Goal: Task Accomplishment & Management: Complete application form

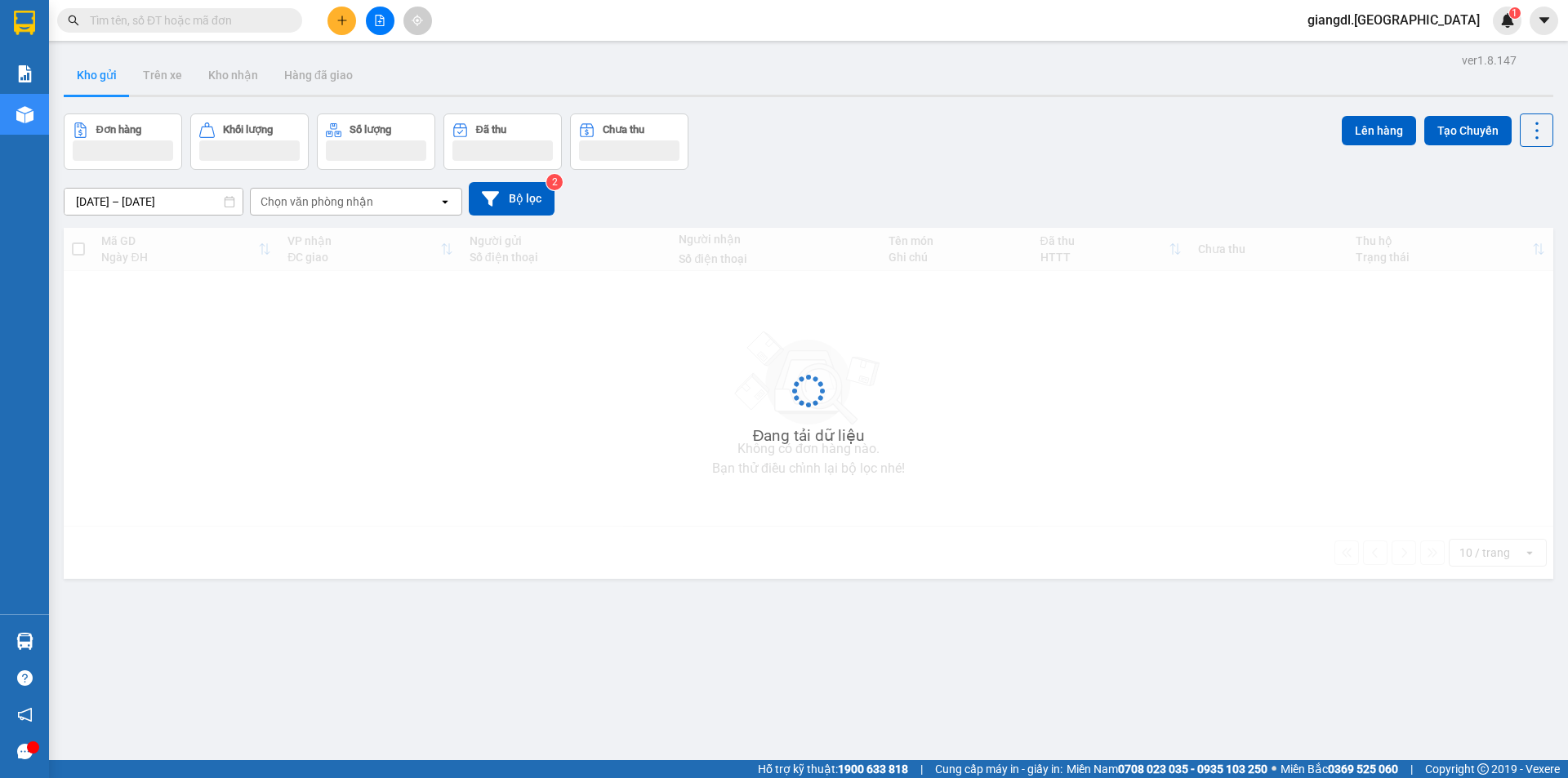
click at [205, 26] on input "text" at bounding box center [186, 20] width 193 height 18
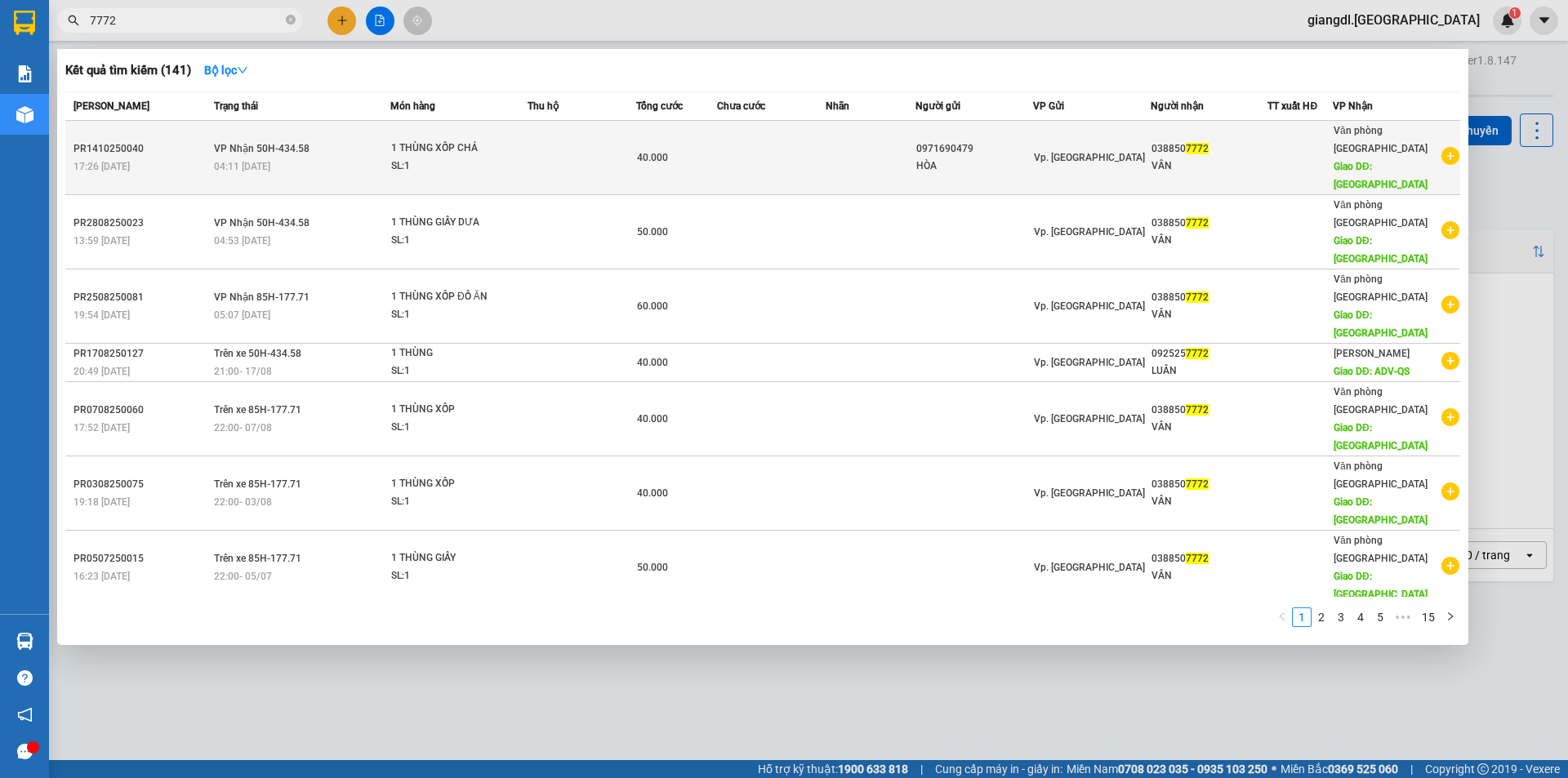
type input "7772"
click at [853, 134] on td at bounding box center [871, 158] width 91 height 75
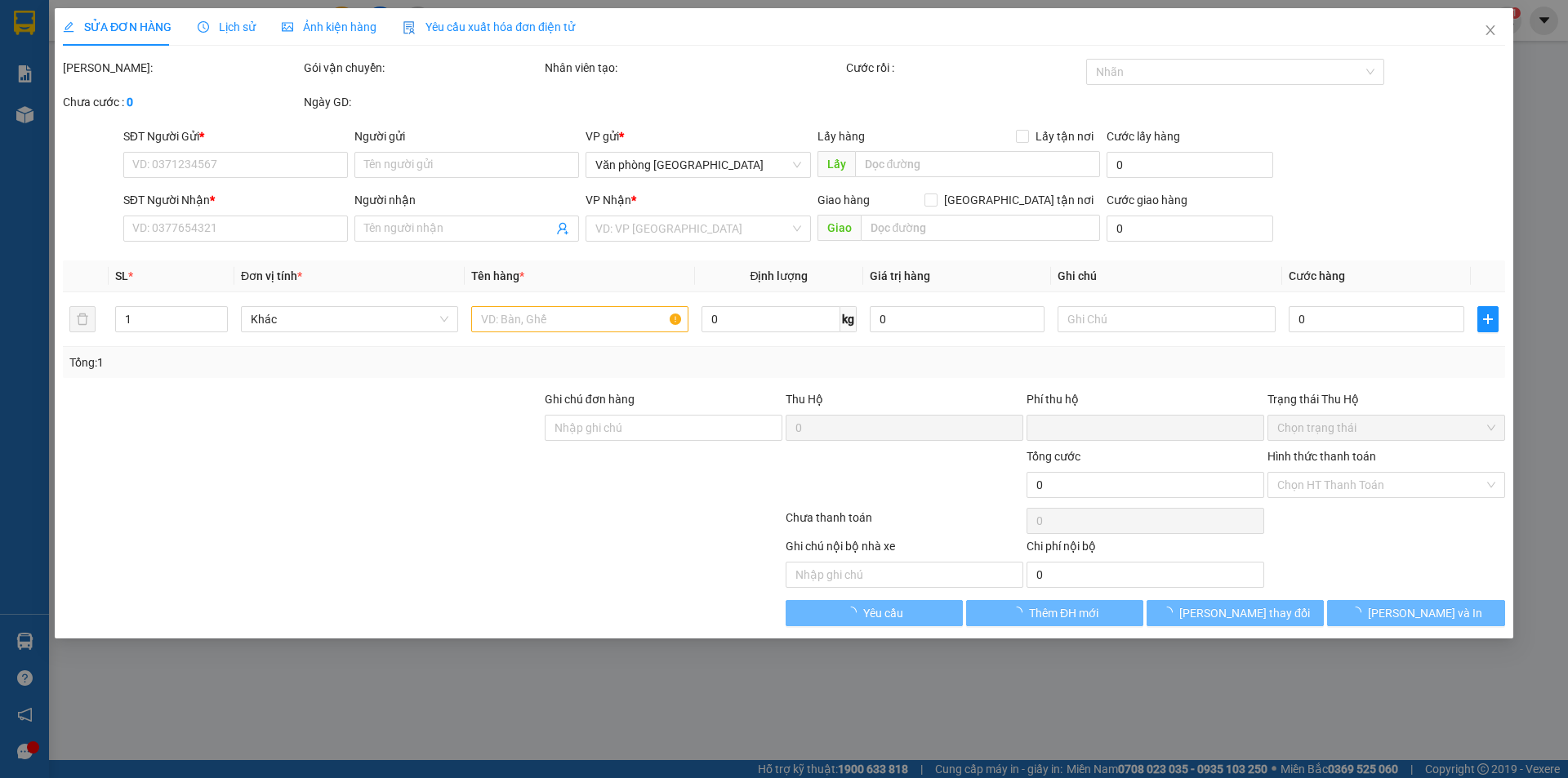
type input "0971690479"
type input "HÒA"
type input "0388507772"
type input "VÂN"
type input "TÂN PHÚ"
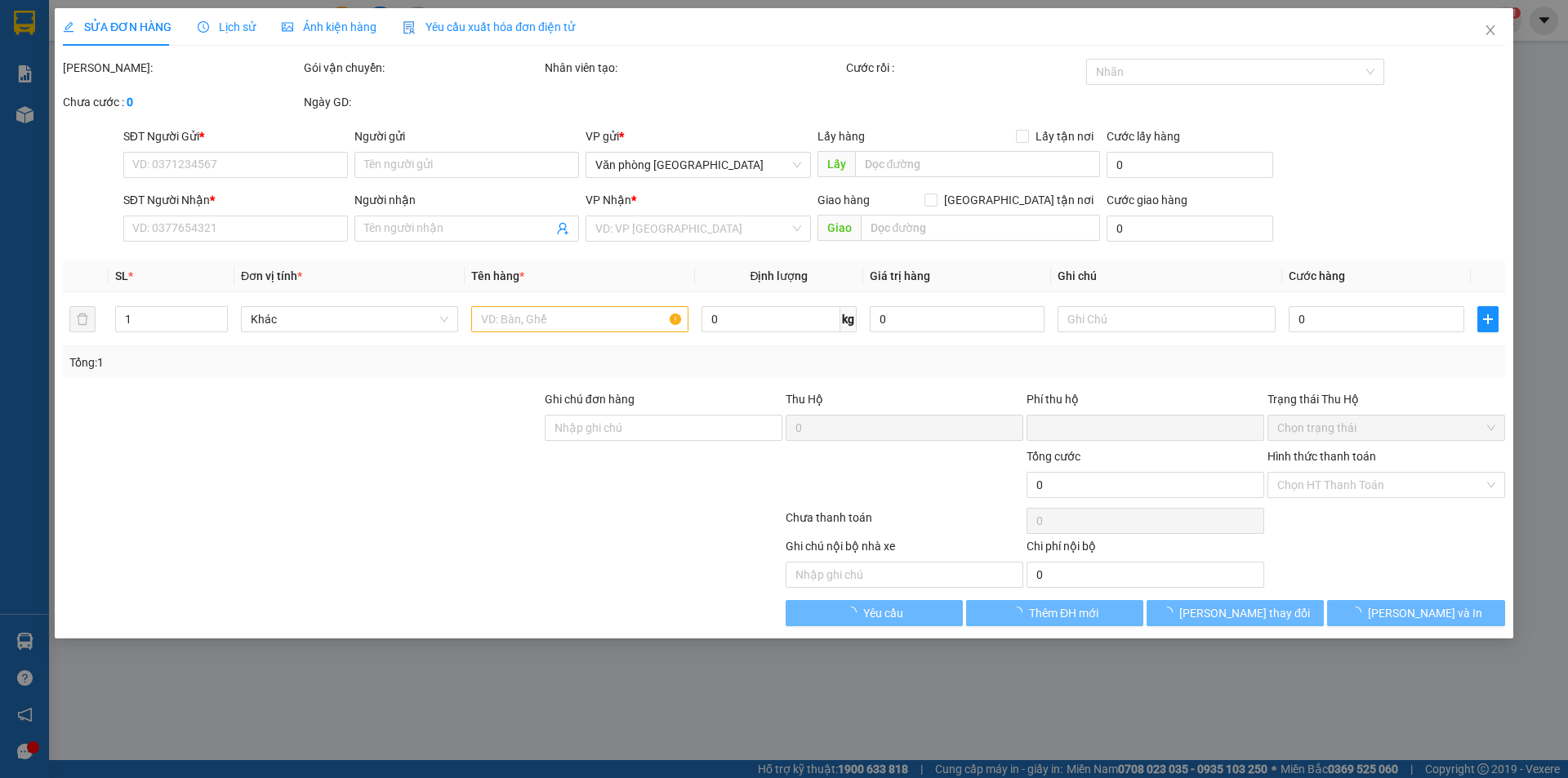
type input "0"
type input "40.000"
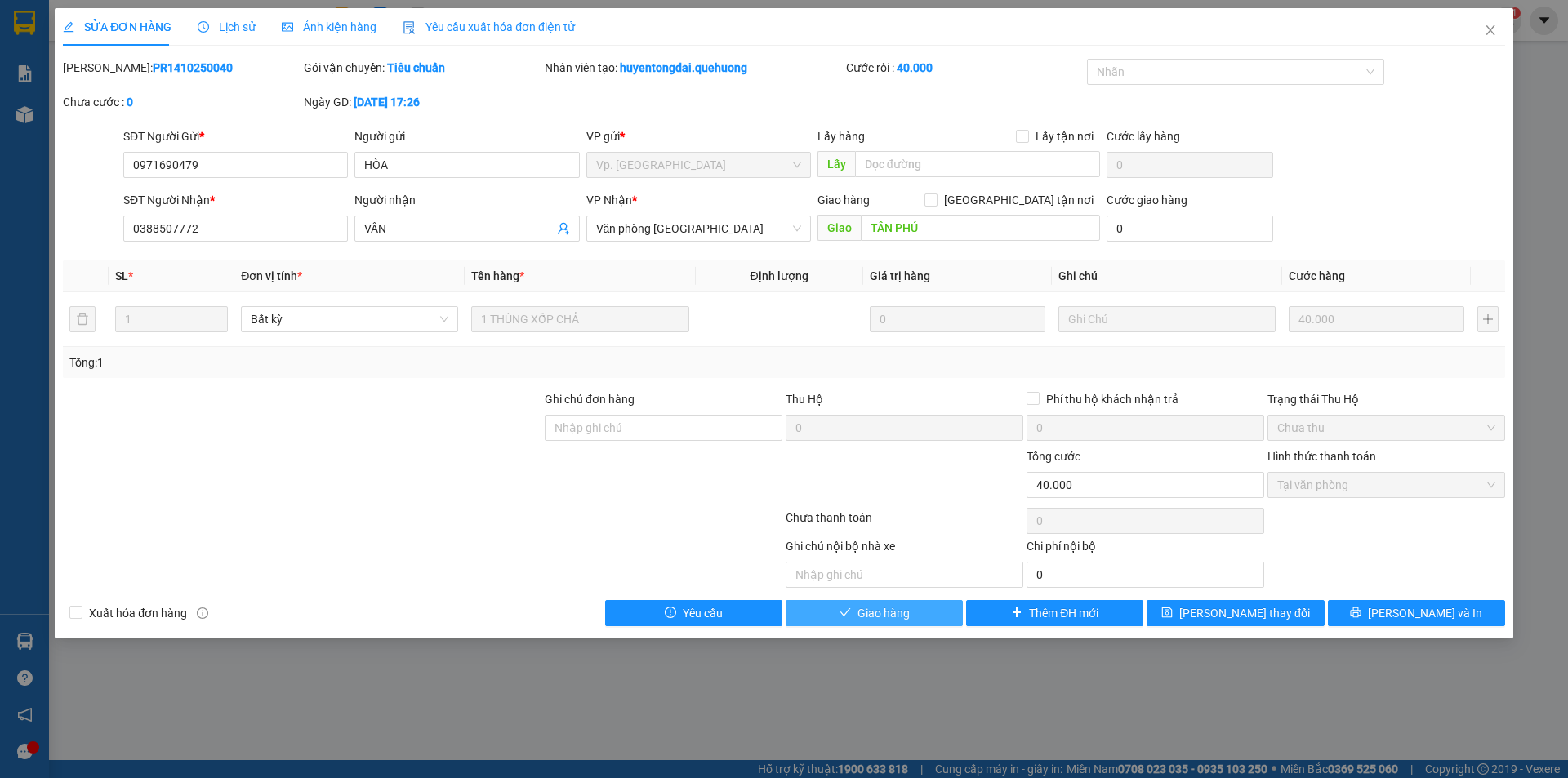
click at [871, 607] on span "Giao hàng" at bounding box center [883, 613] width 52 height 18
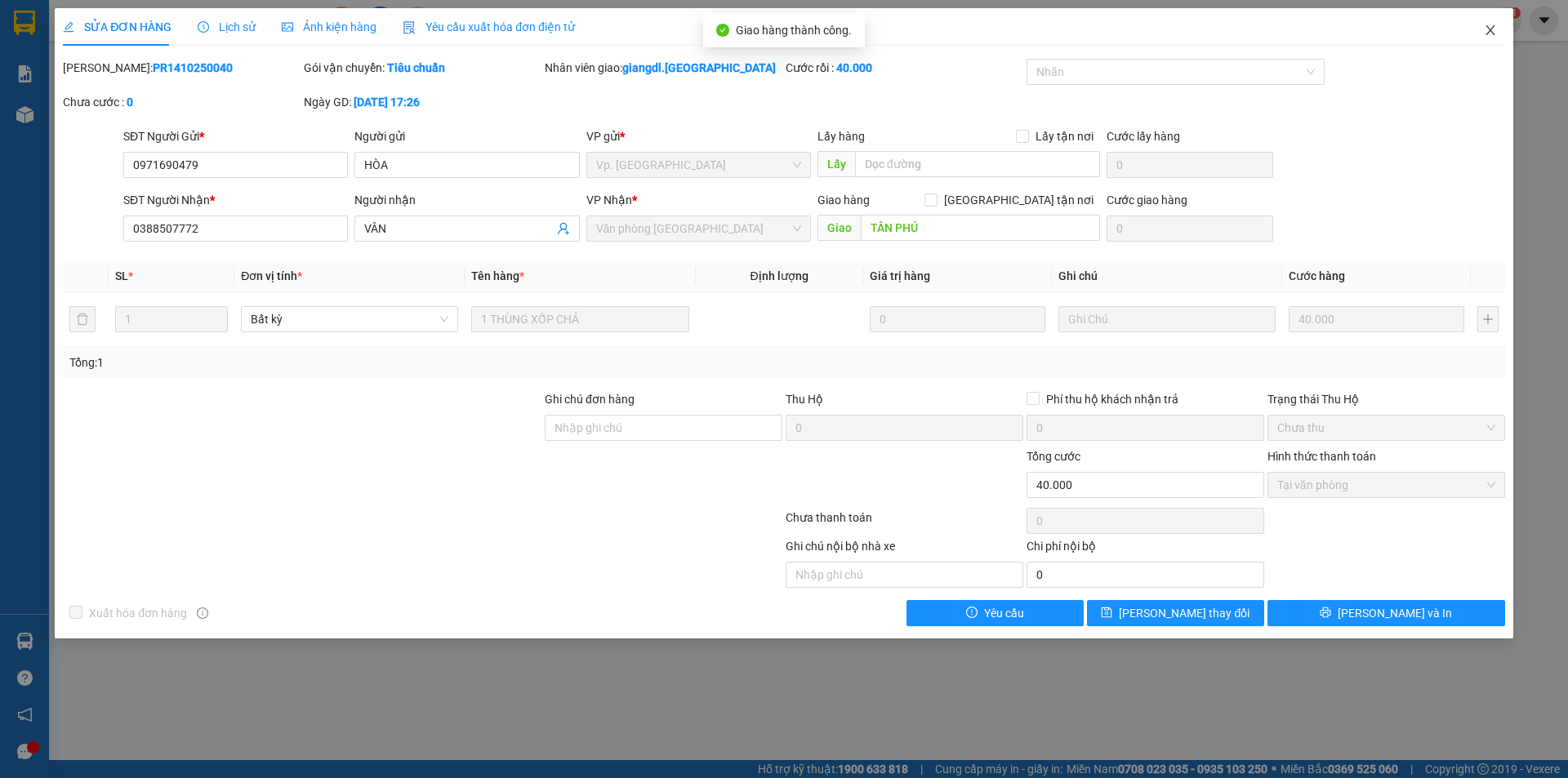
click at [1492, 26] on icon "close" at bounding box center [1490, 30] width 13 height 13
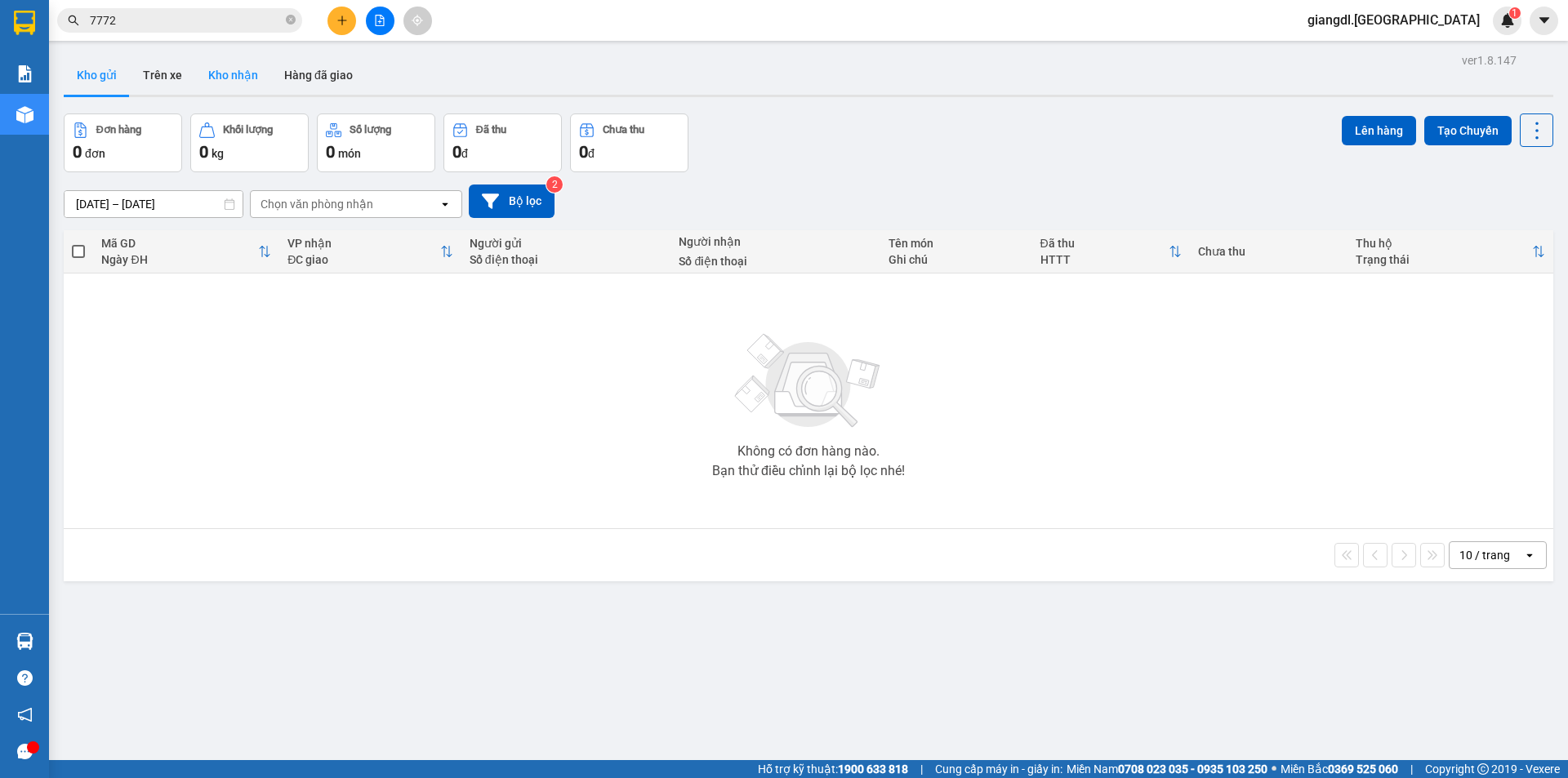
click at [233, 78] on button "Kho nhận" at bounding box center [233, 75] width 76 height 39
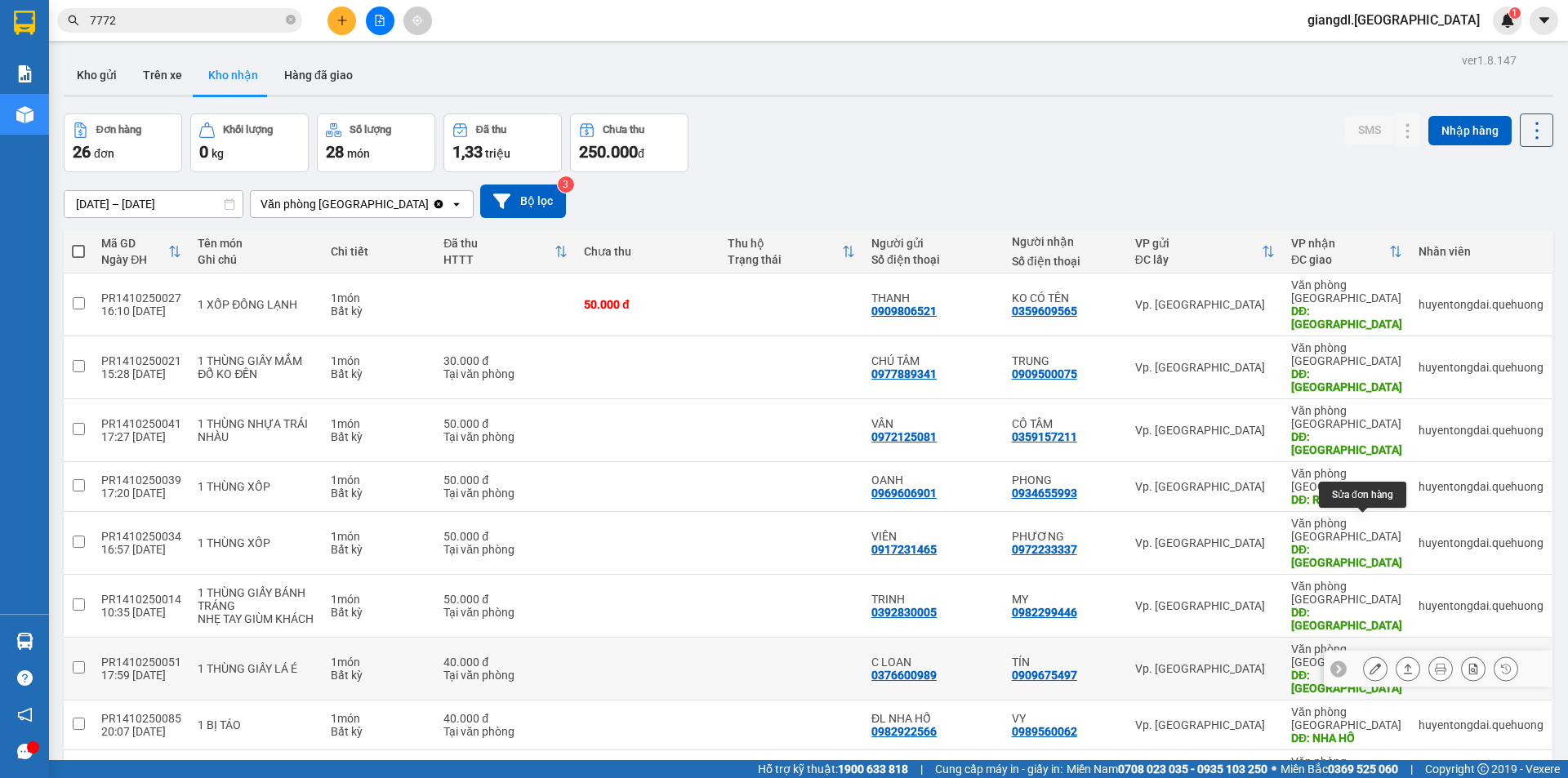
click at [1369, 663] on icon at bounding box center [1374, 668] width 11 height 11
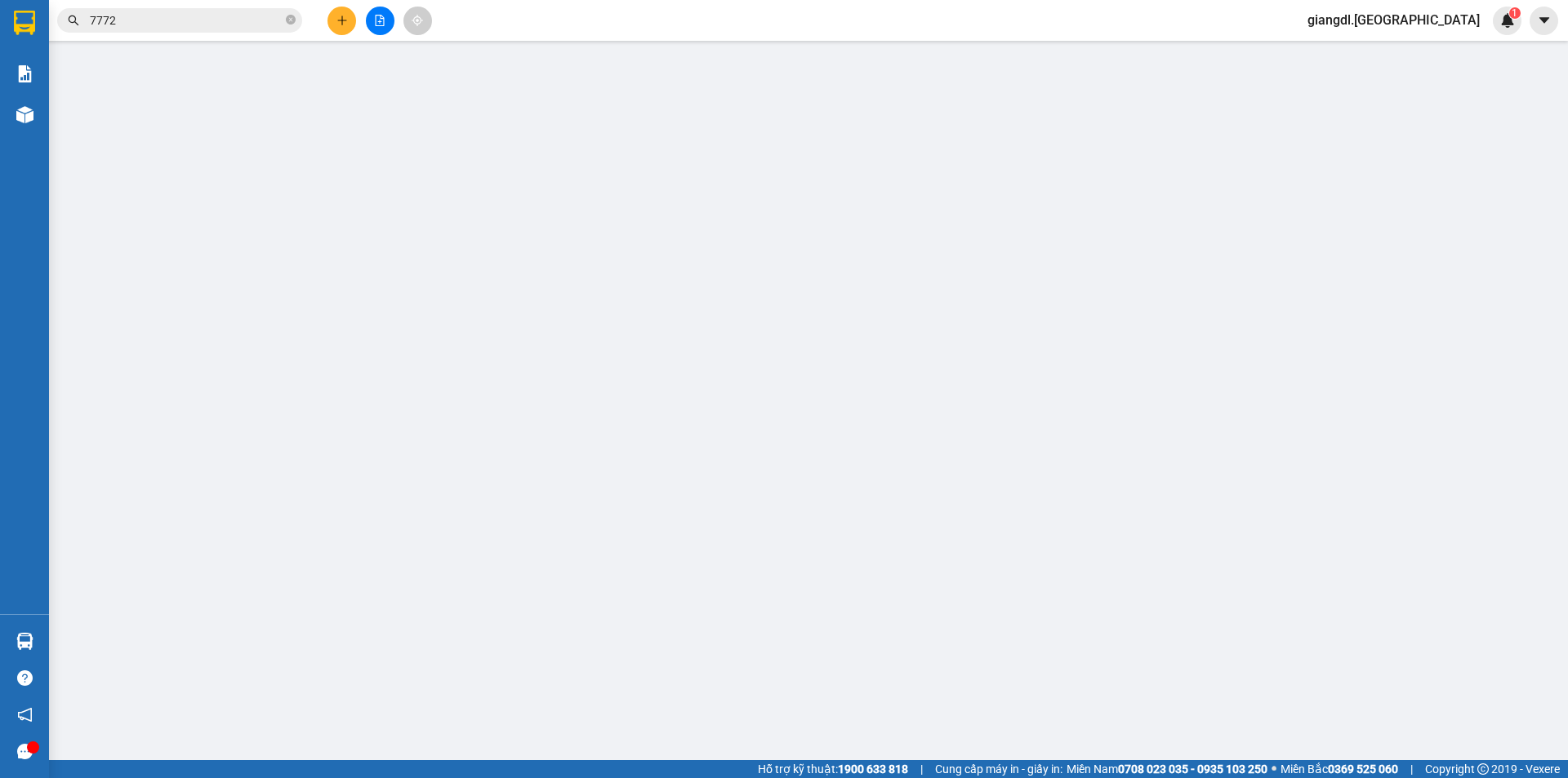
type input "0376600989"
type input "C LOAN"
type input "0909675497"
type input "TÍN"
type input "TÂN PHÚ"
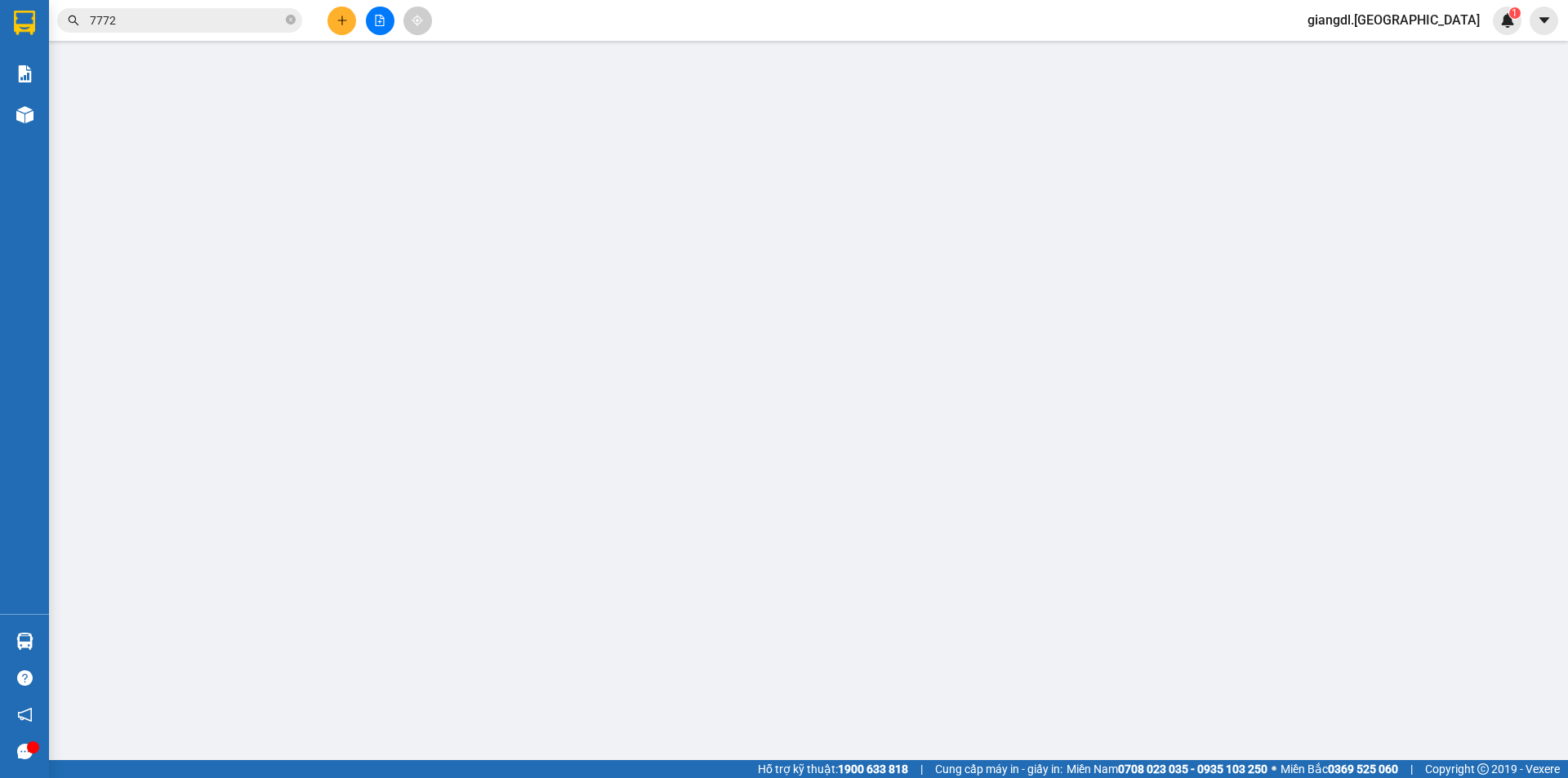
type input "0"
type input "40.000"
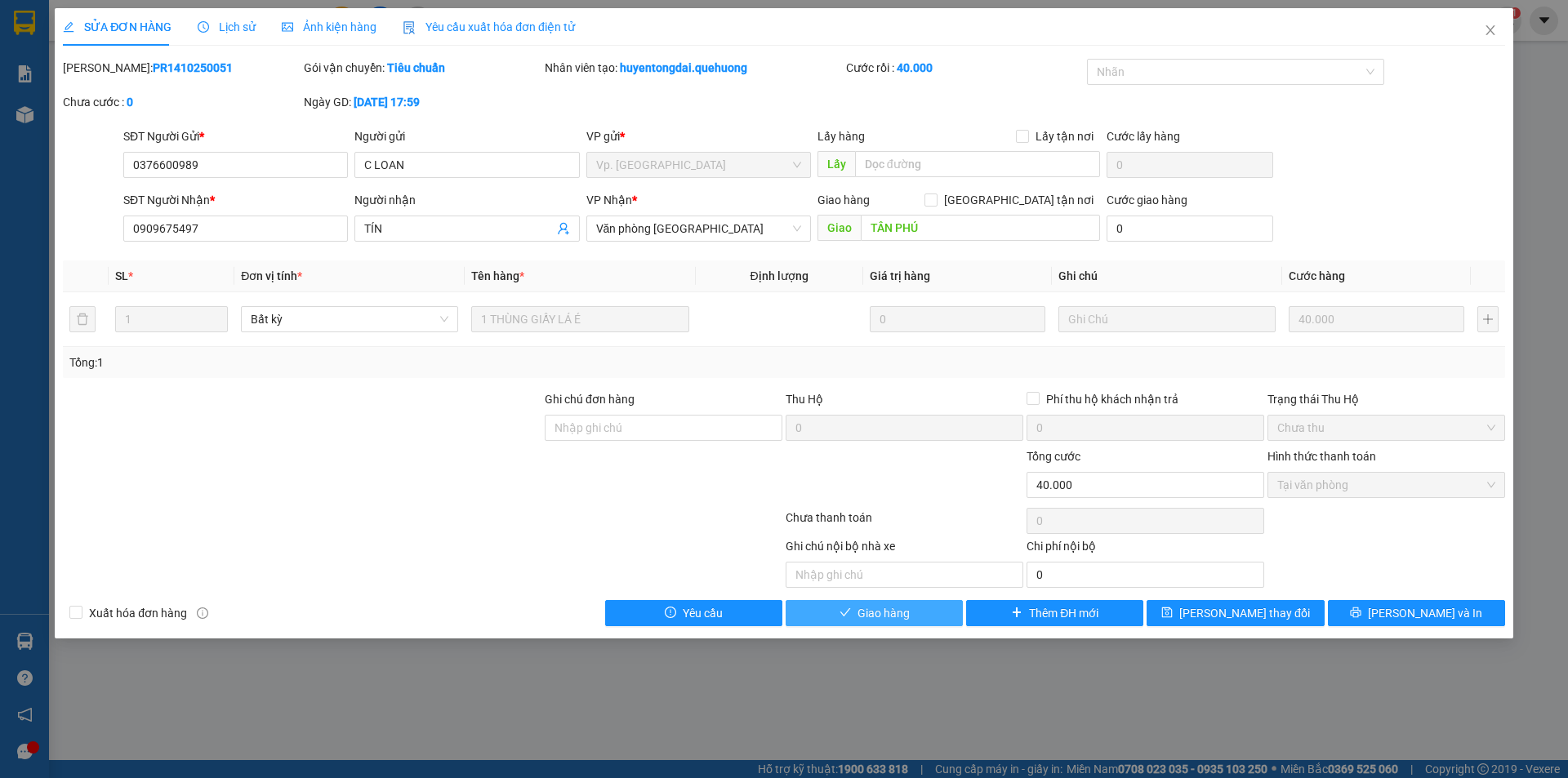
click at [889, 601] on button "Giao hàng" at bounding box center [874, 613] width 177 height 26
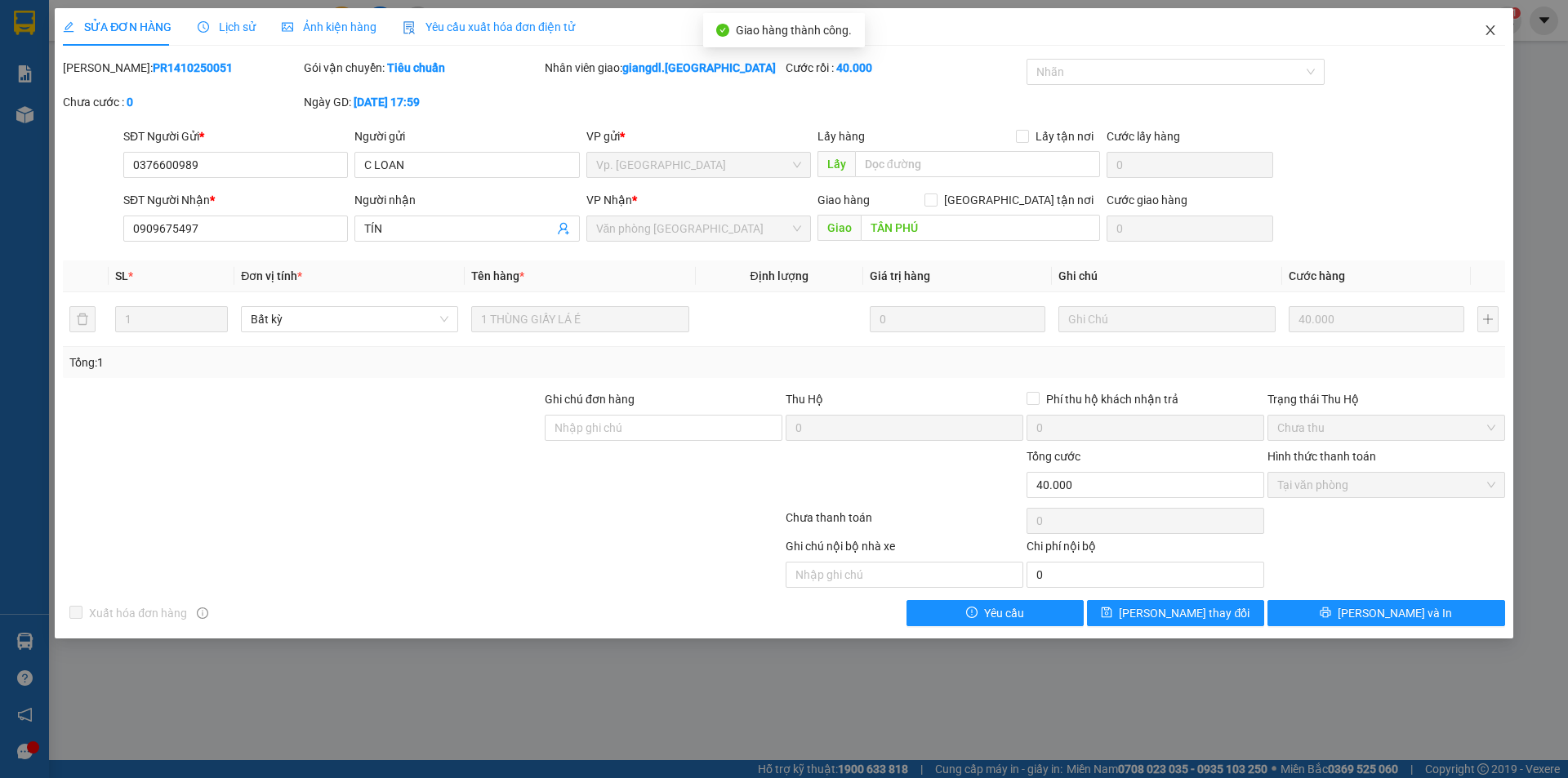
click at [1491, 30] on icon "close" at bounding box center [1490, 30] width 13 height 13
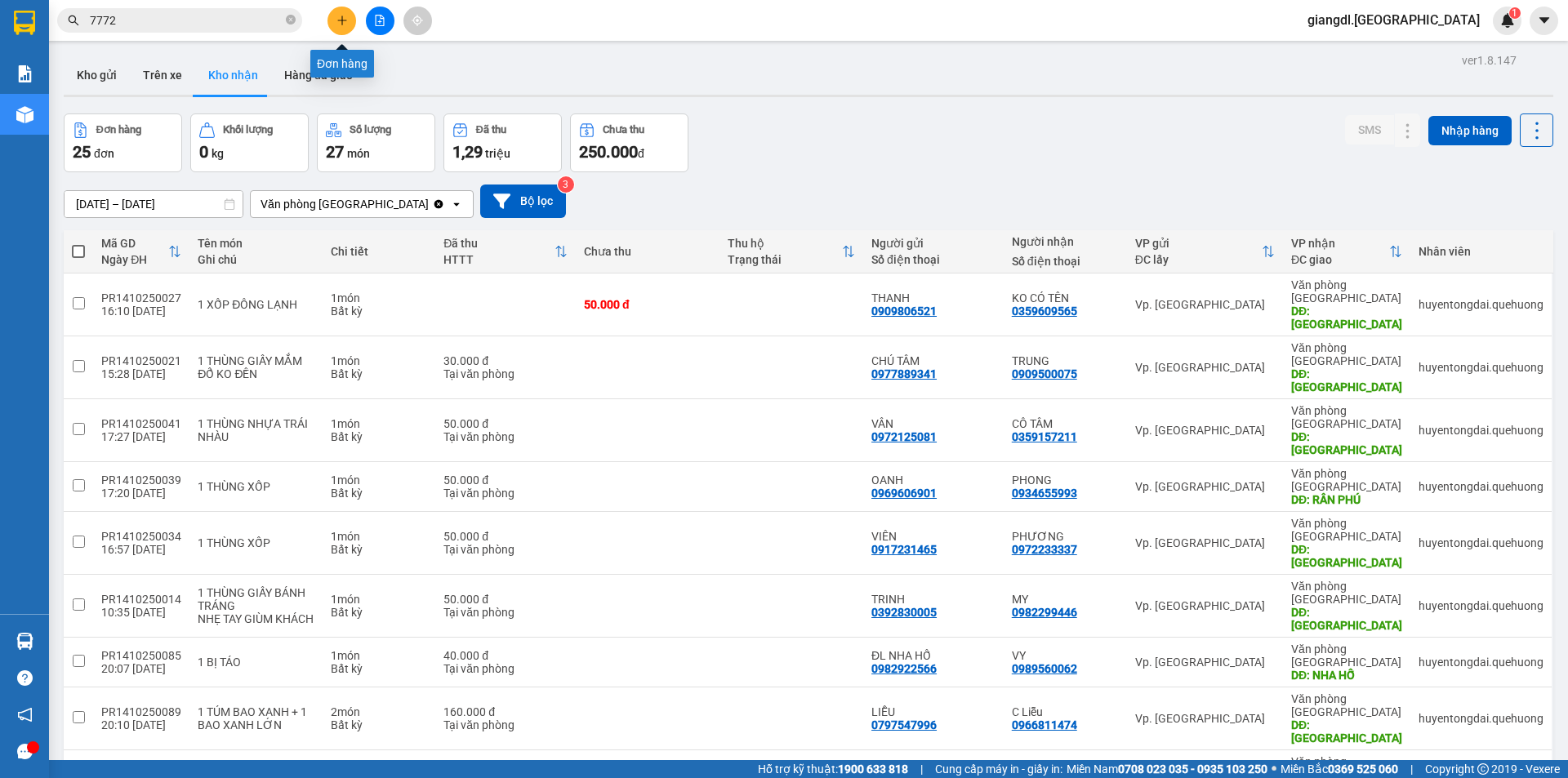
click at [328, 26] on button at bounding box center [341, 21] width 28 height 28
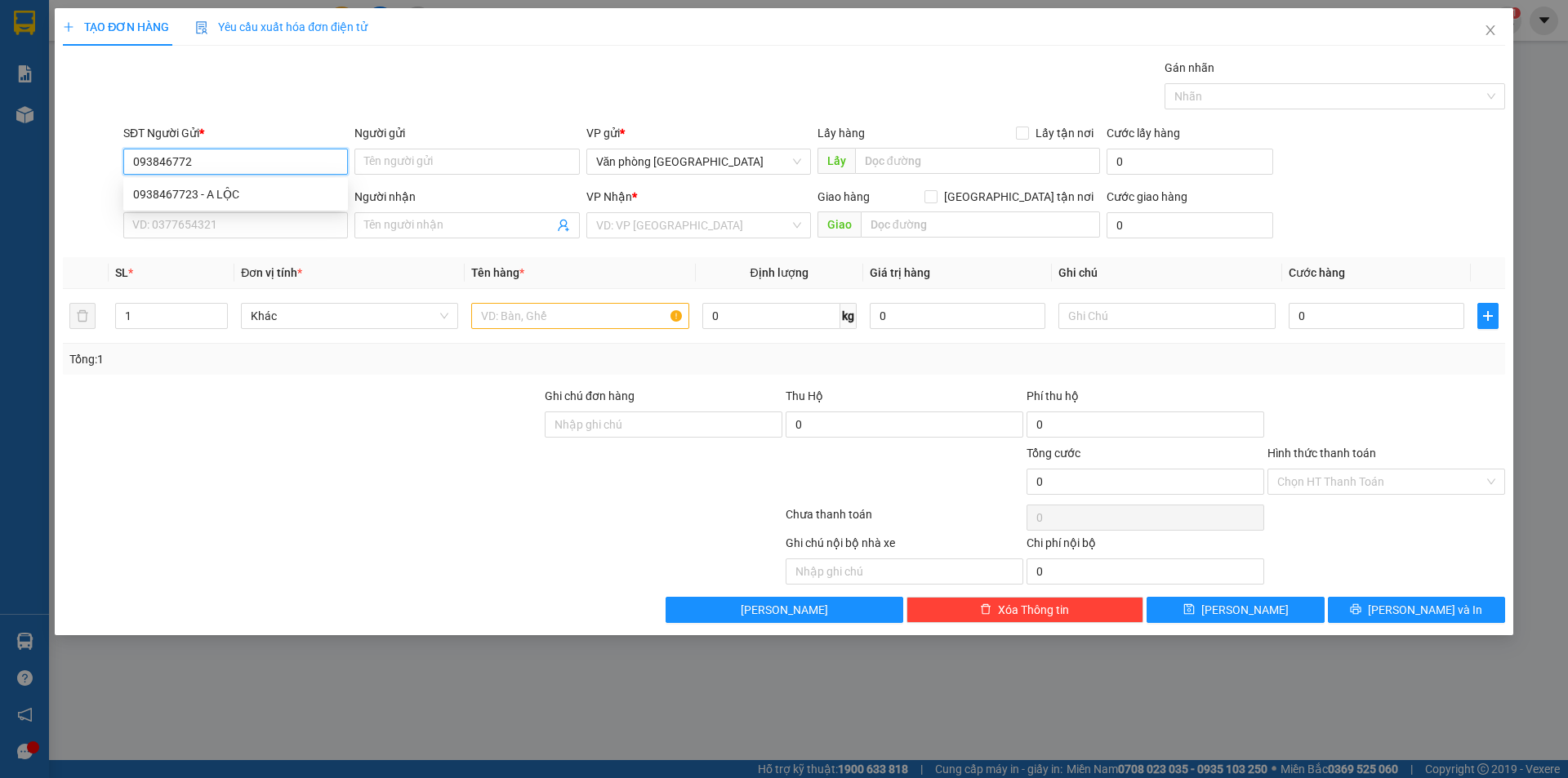
type input "0938467723"
click at [234, 197] on div "0938467723 - A LỘC" at bounding box center [235, 194] width 205 height 18
type input "A LỘC"
type input "0853878531"
type input "A Truyền"
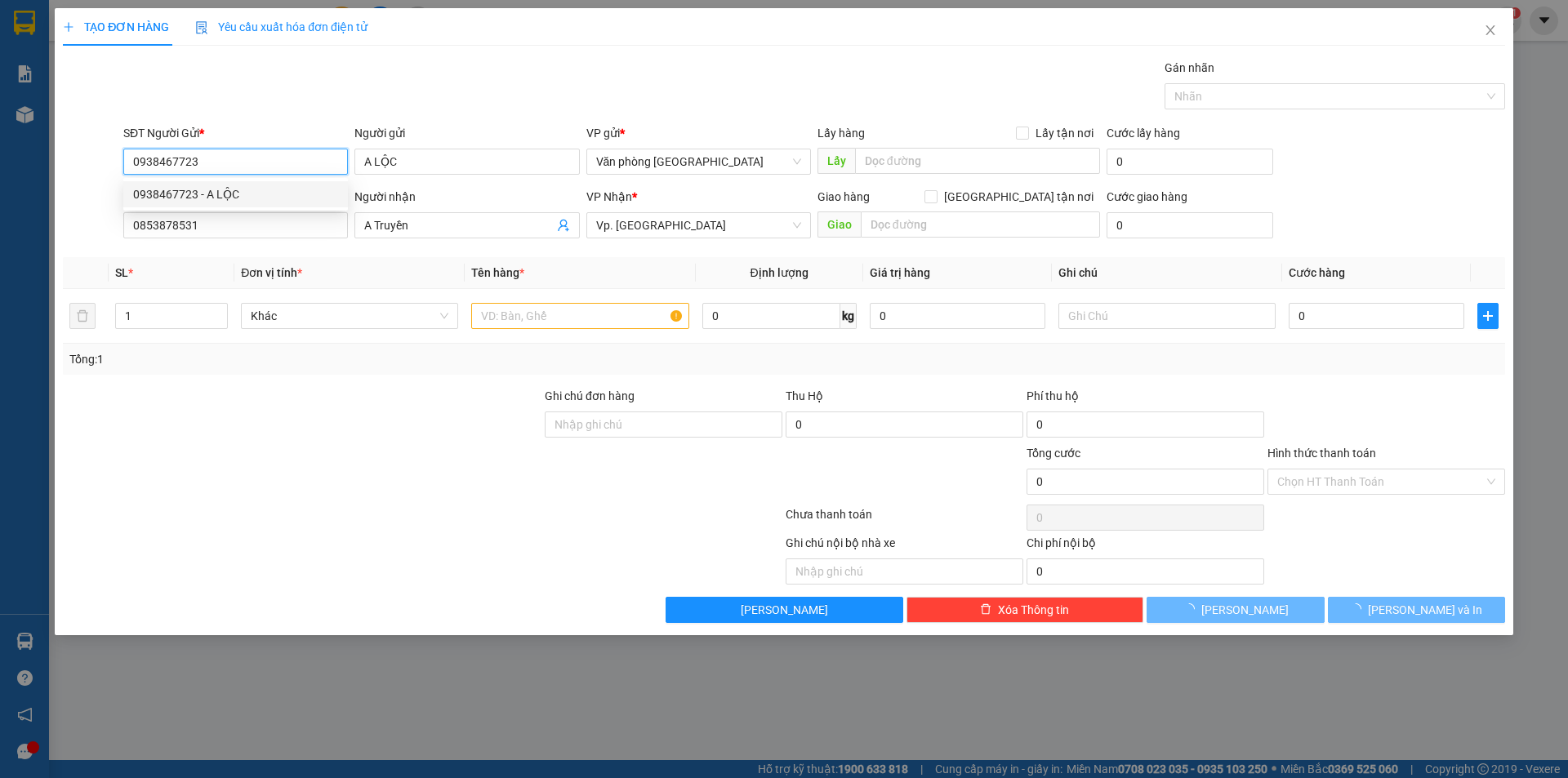
type input "40.000"
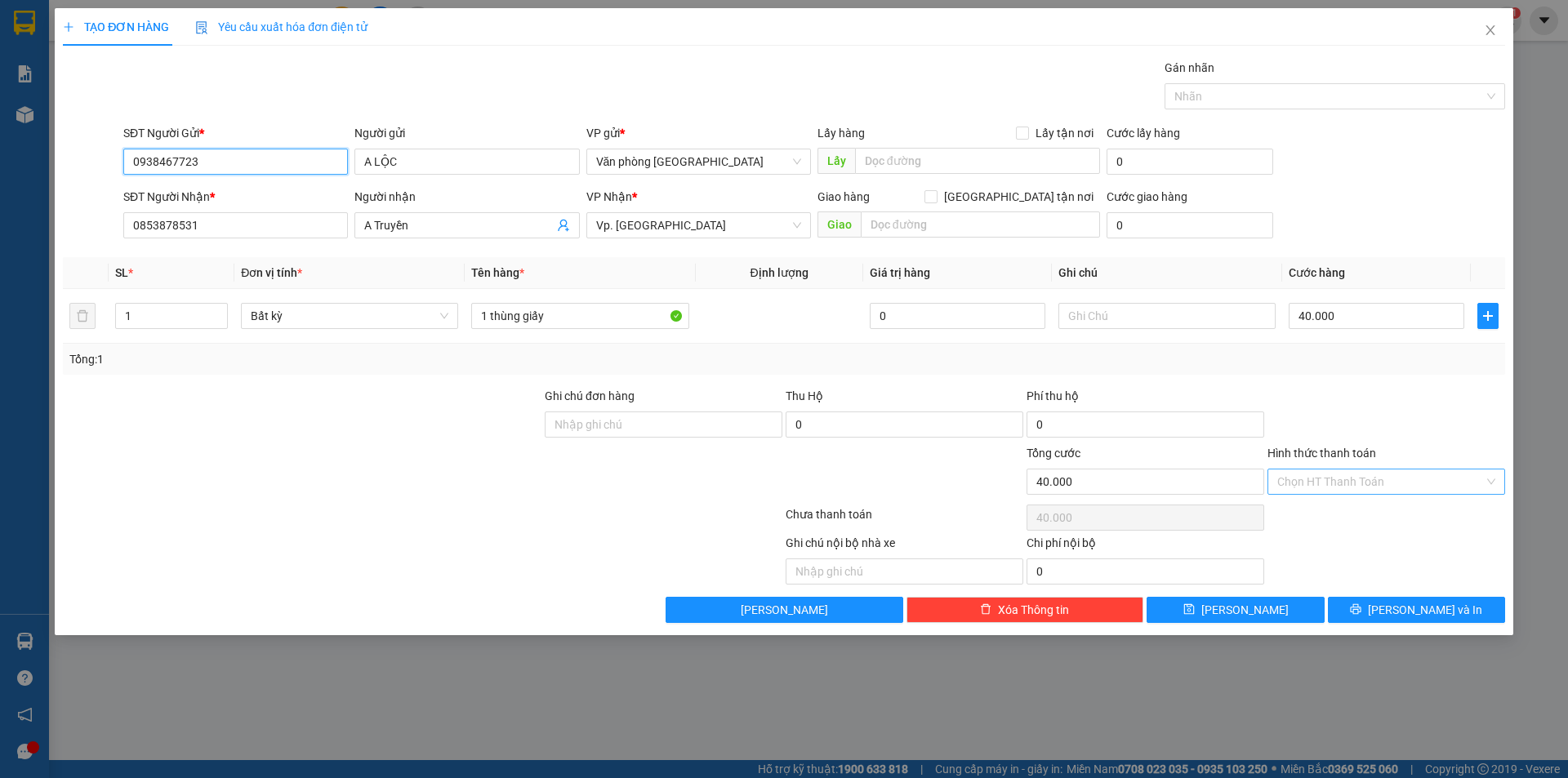
type input "0938467723"
click at [1338, 483] on input "Hình thức thanh toán" at bounding box center [1379, 482] width 206 height 25
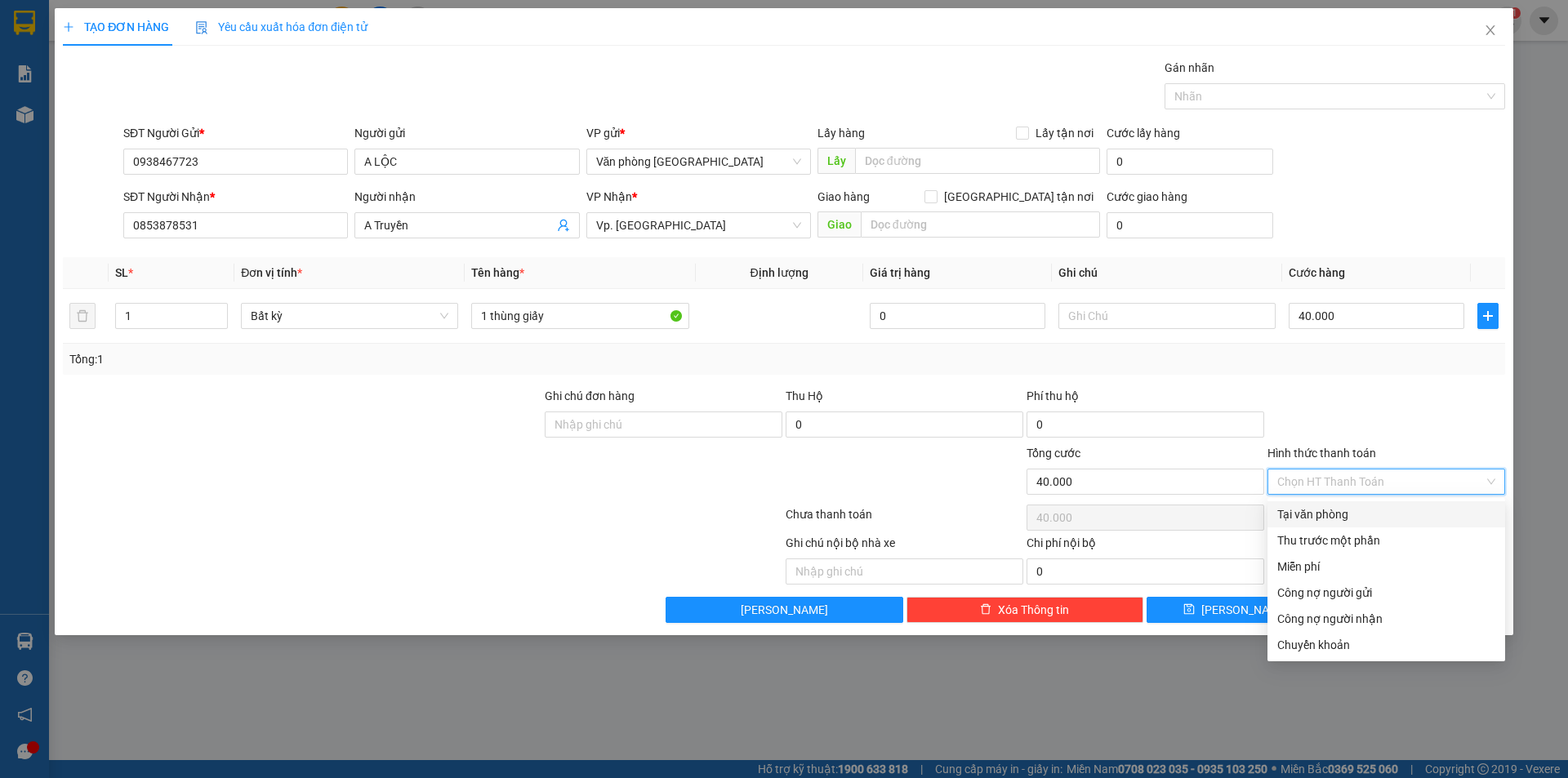
click at [1329, 524] on div "Tại văn phòng" at bounding box center [1385, 514] width 237 height 26
type input "0"
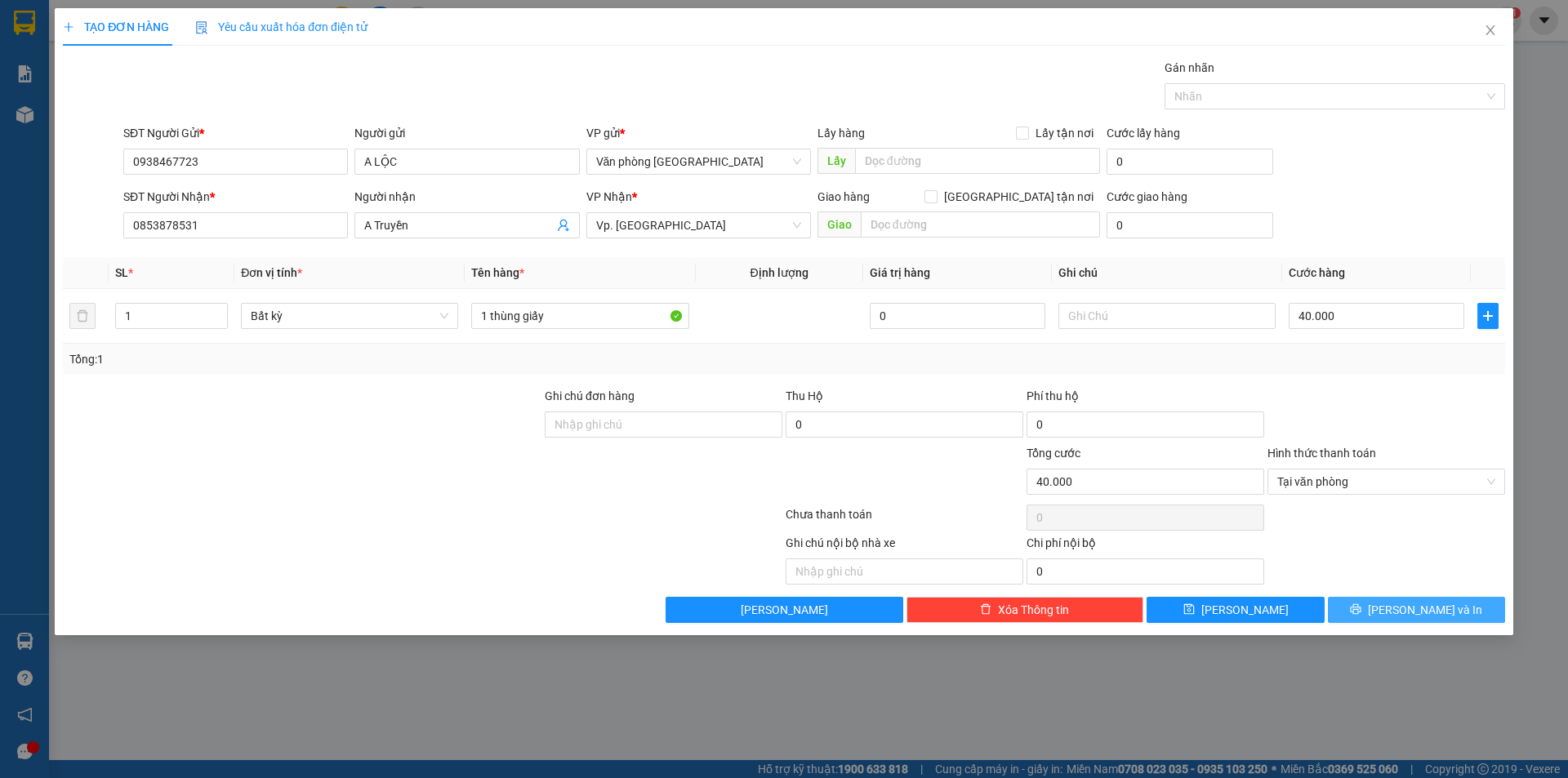
click at [1384, 617] on button "[PERSON_NAME] và In" at bounding box center [1416, 610] width 177 height 26
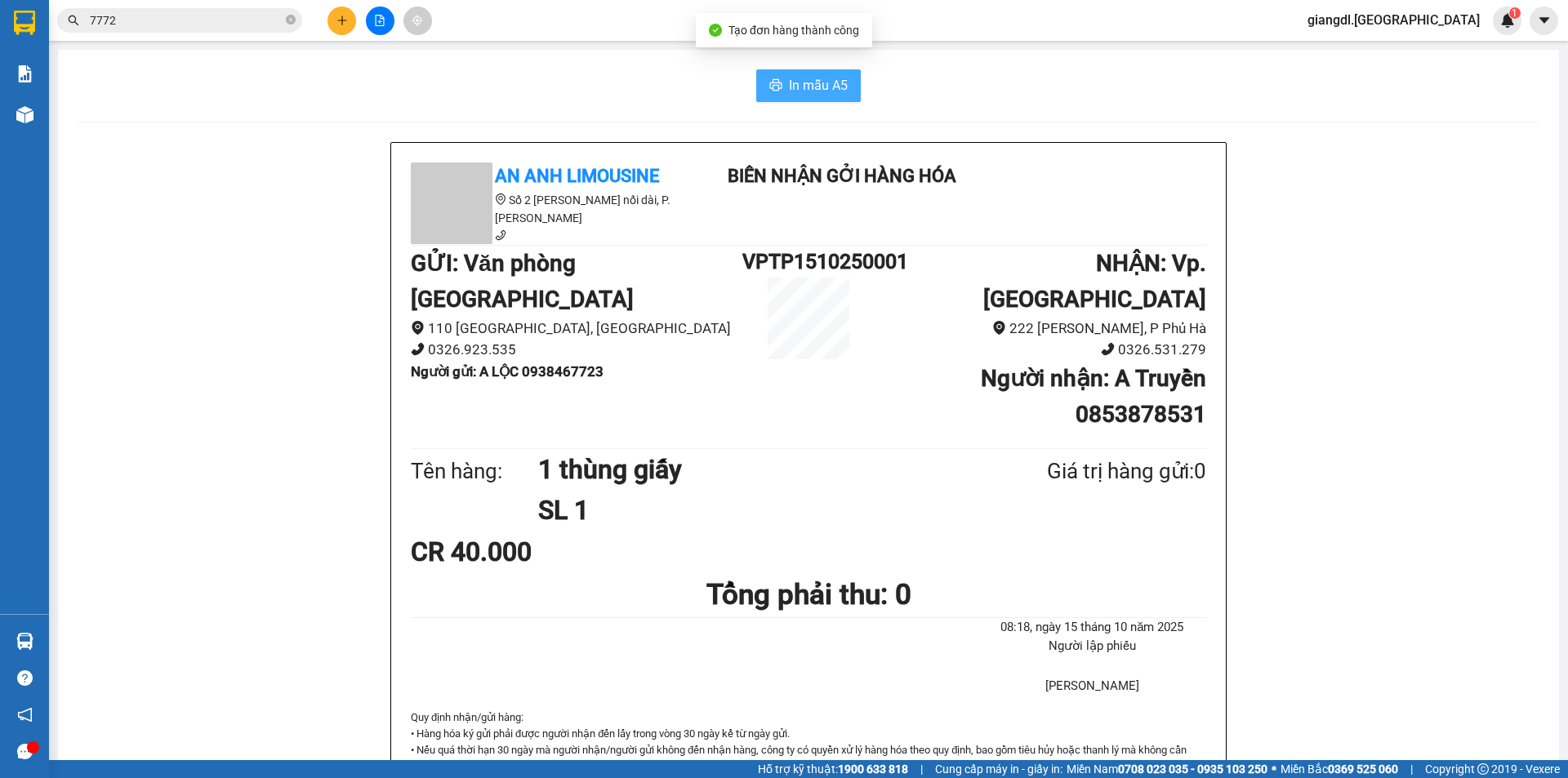
click at [822, 69] on button "In mẫu A5" at bounding box center [808, 86] width 105 height 33
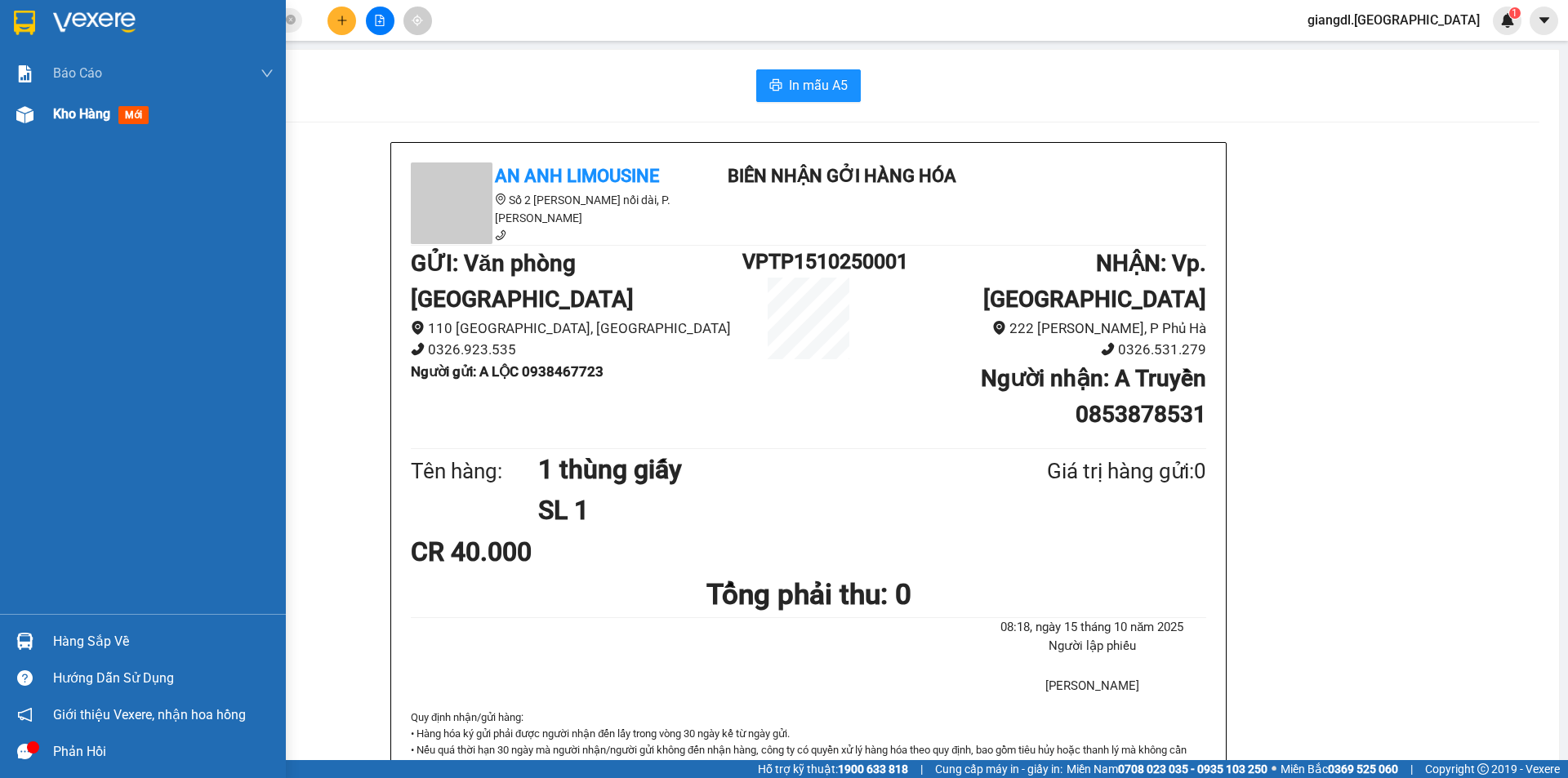
click at [55, 120] on span "Kho hàng" at bounding box center [81, 114] width 57 height 15
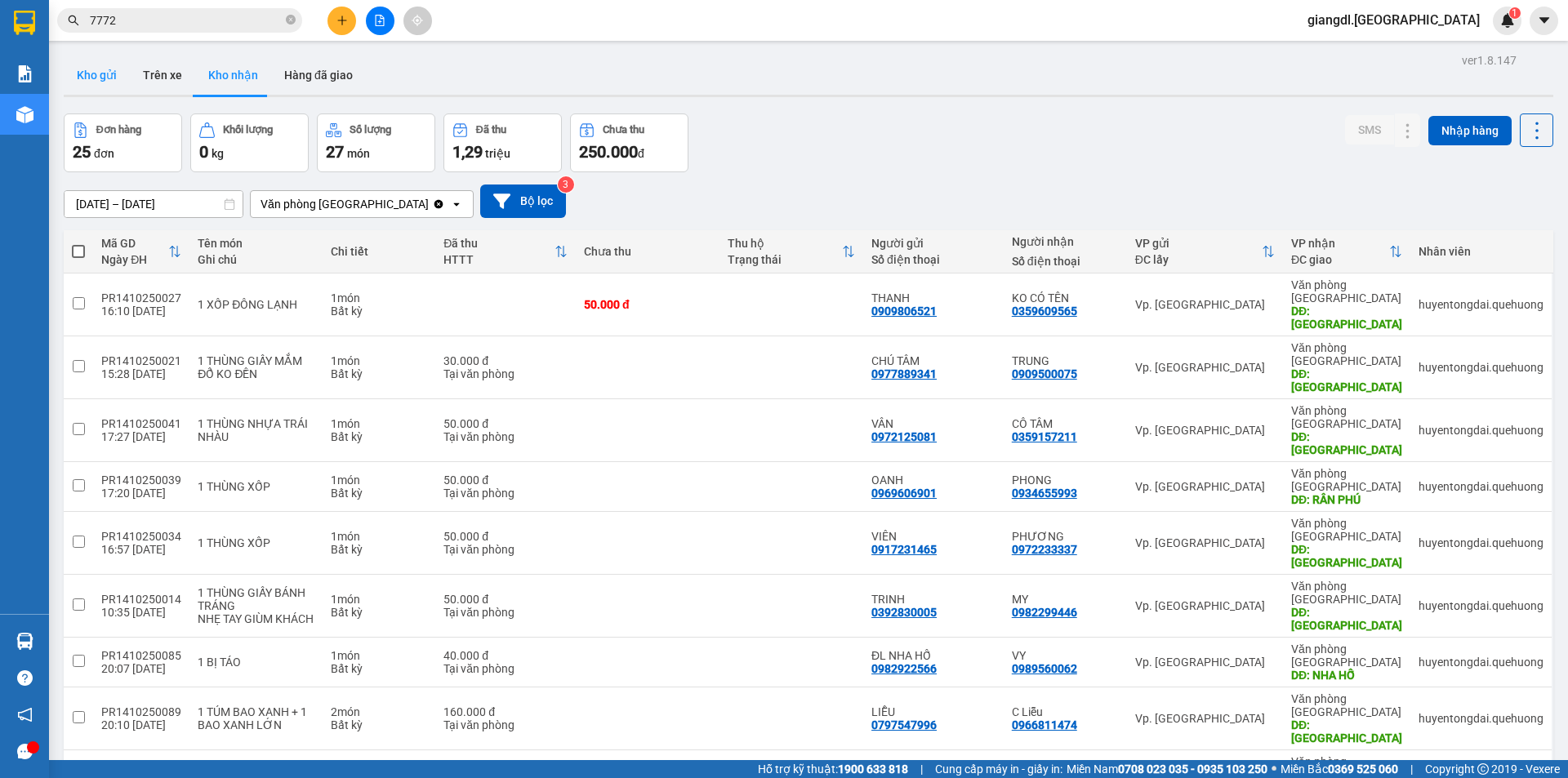
click at [90, 65] on button "Kho gửi" at bounding box center [96, 75] width 66 height 39
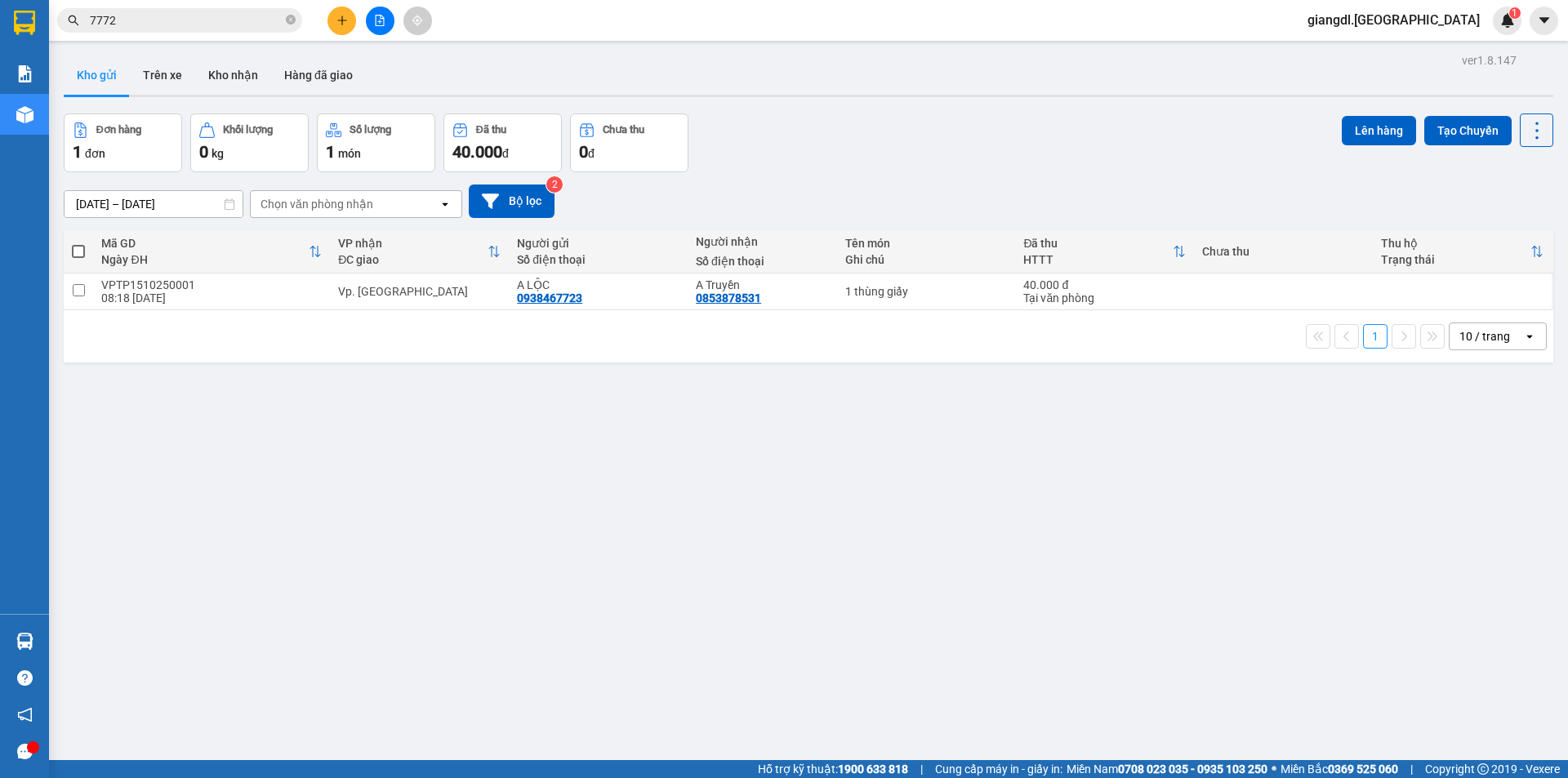
click at [190, 27] on input "7772" at bounding box center [186, 20] width 193 height 18
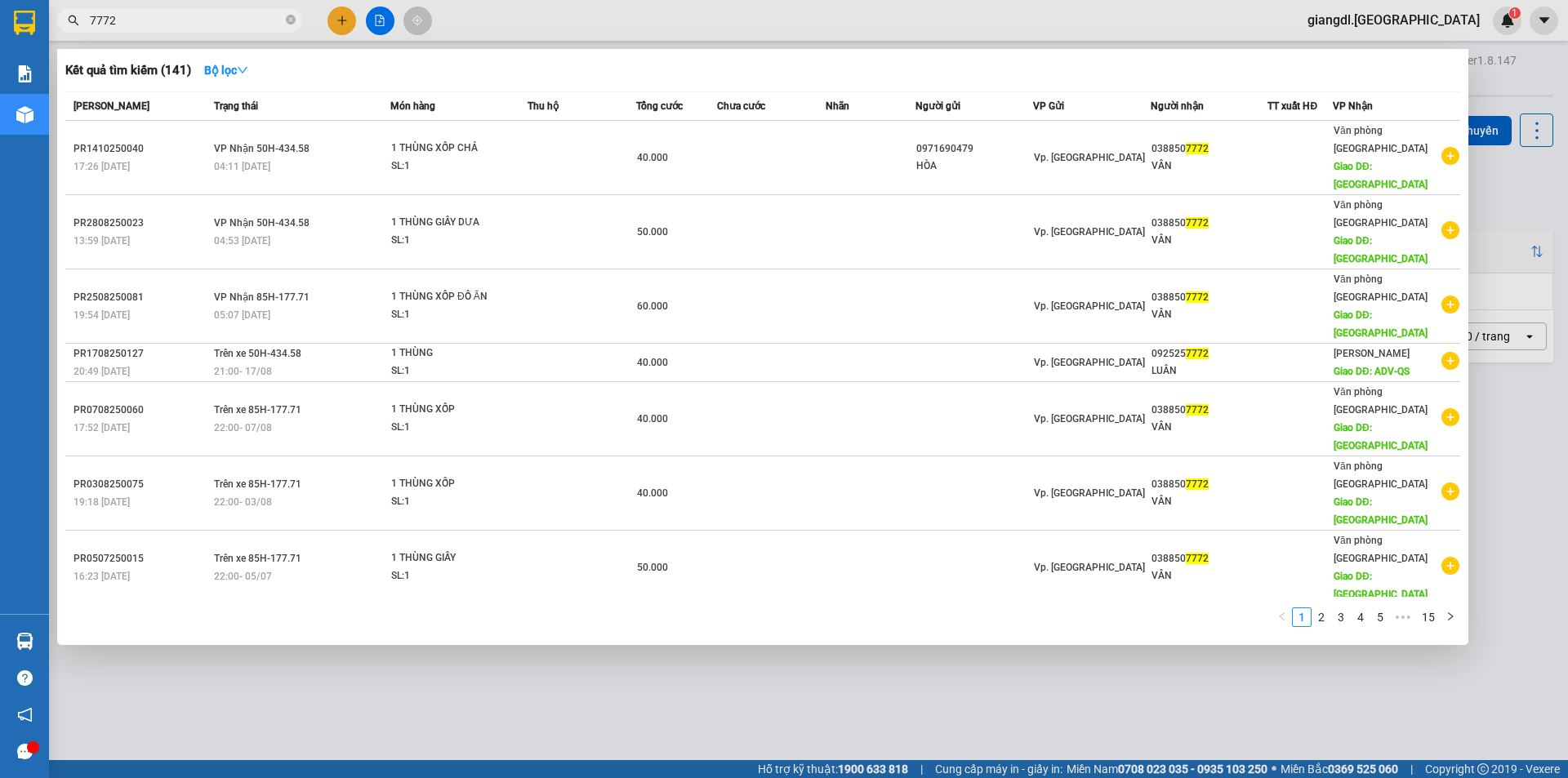
click at [190, 27] on input "7772" at bounding box center [186, 20] width 193 height 18
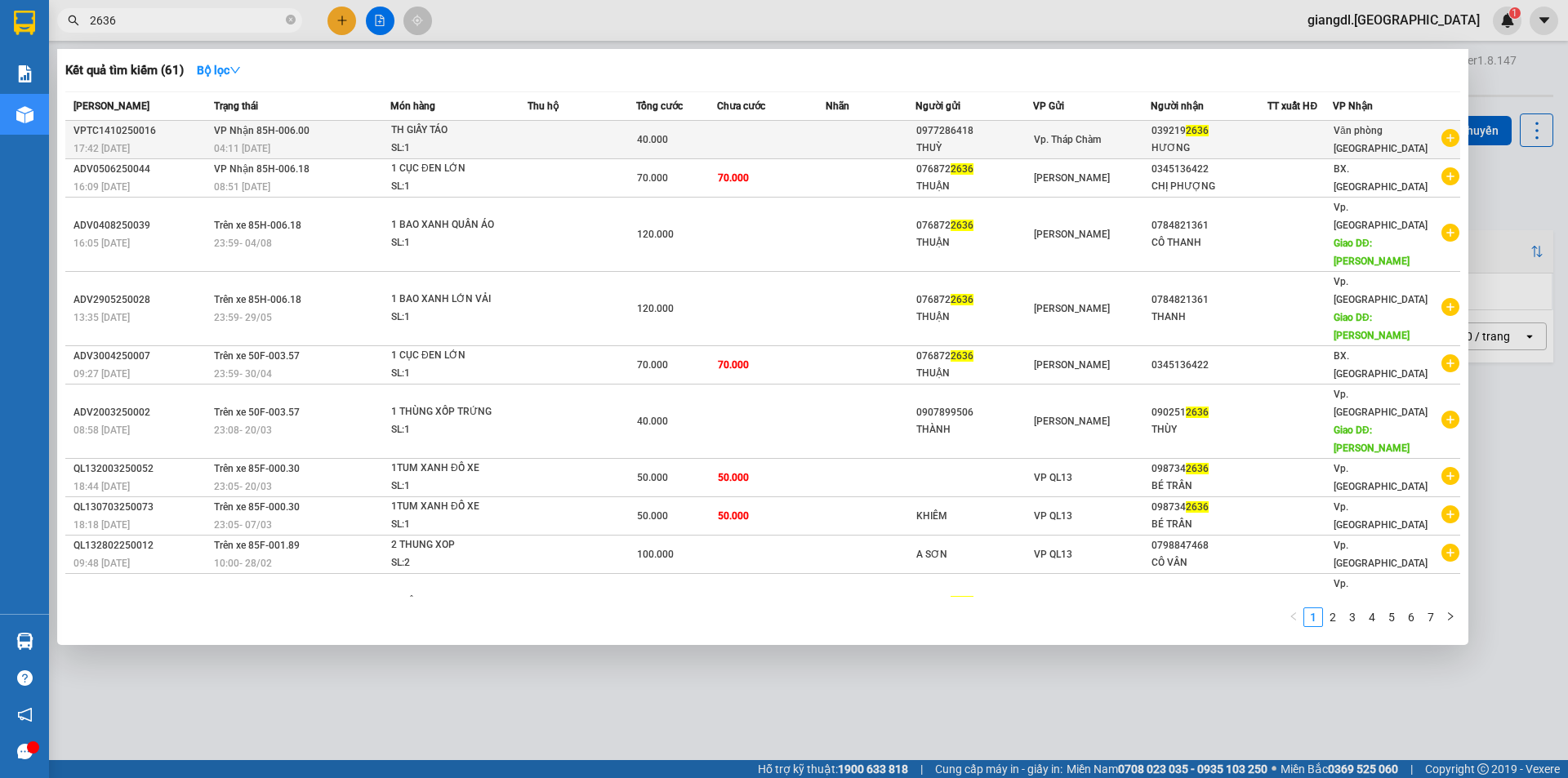
type input "2636"
click at [499, 138] on div "TH GIẤY TÁO" at bounding box center [452, 130] width 123 height 18
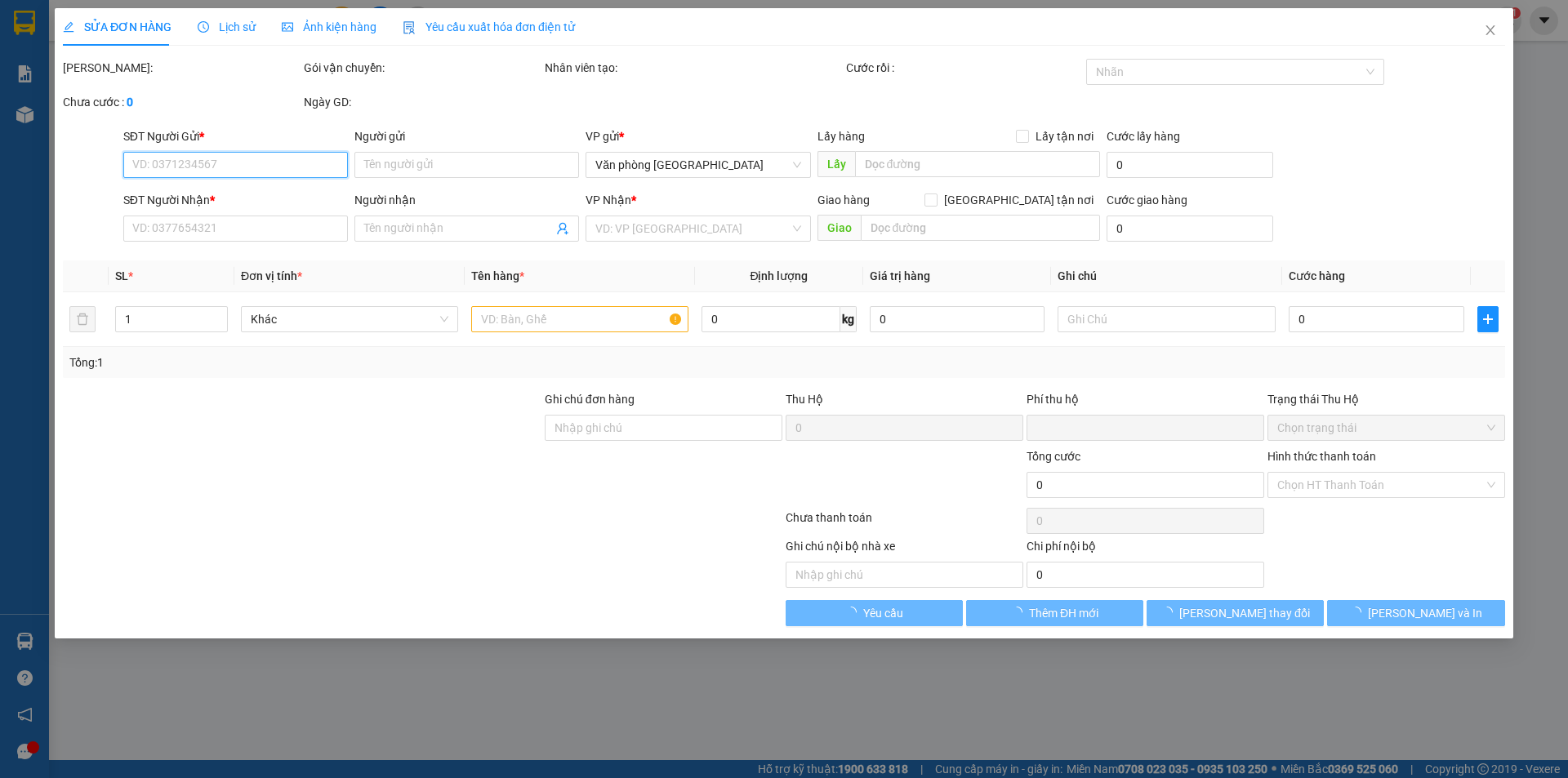
type input "0977286418"
type input "THUỲ"
type input "0392192636"
type input "HƯƠNG"
type input "0"
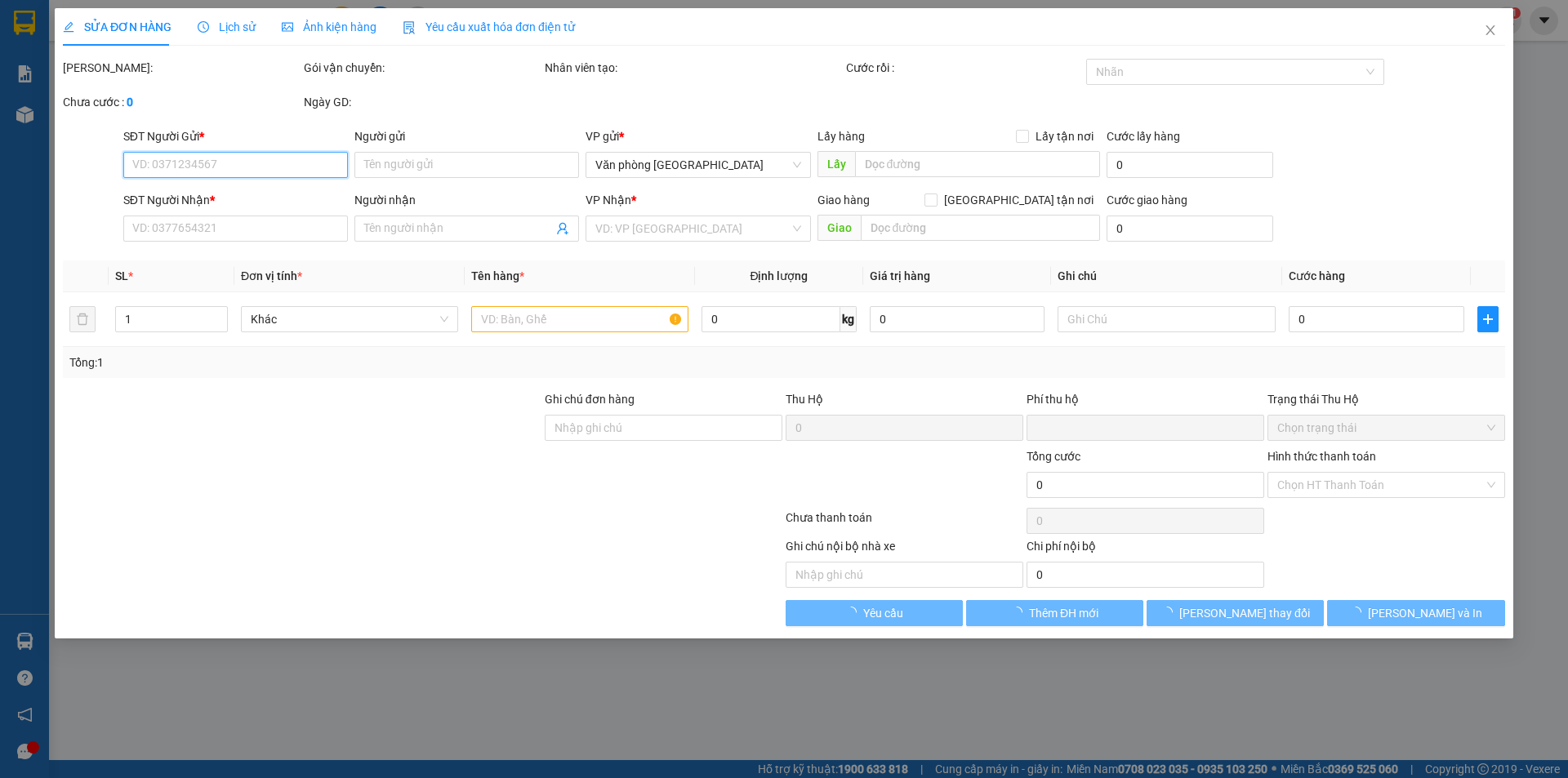
type input "40.000"
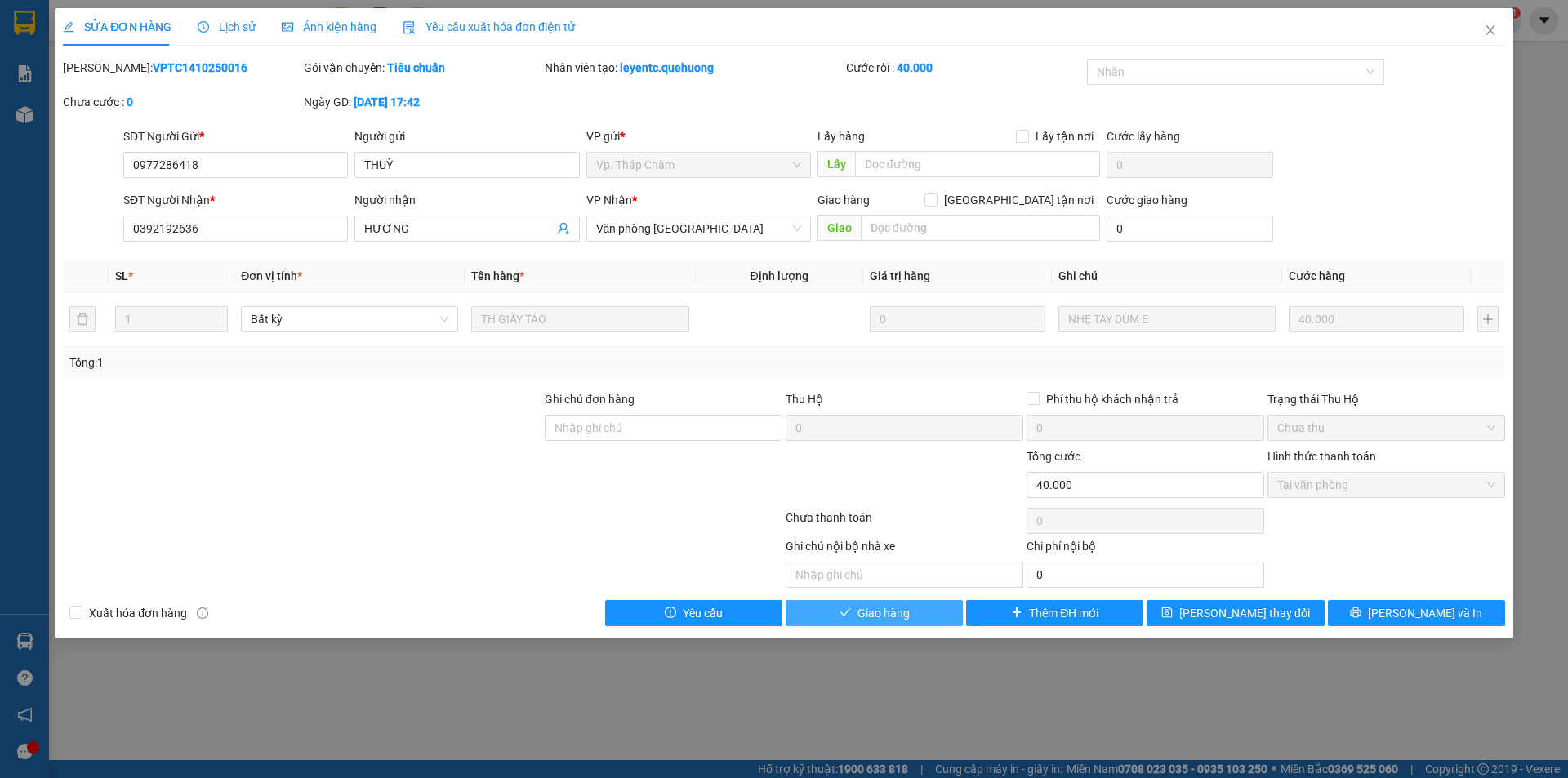
click at [888, 616] on span "Giao hàng" at bounding box center [883, 613] width 52 height 18
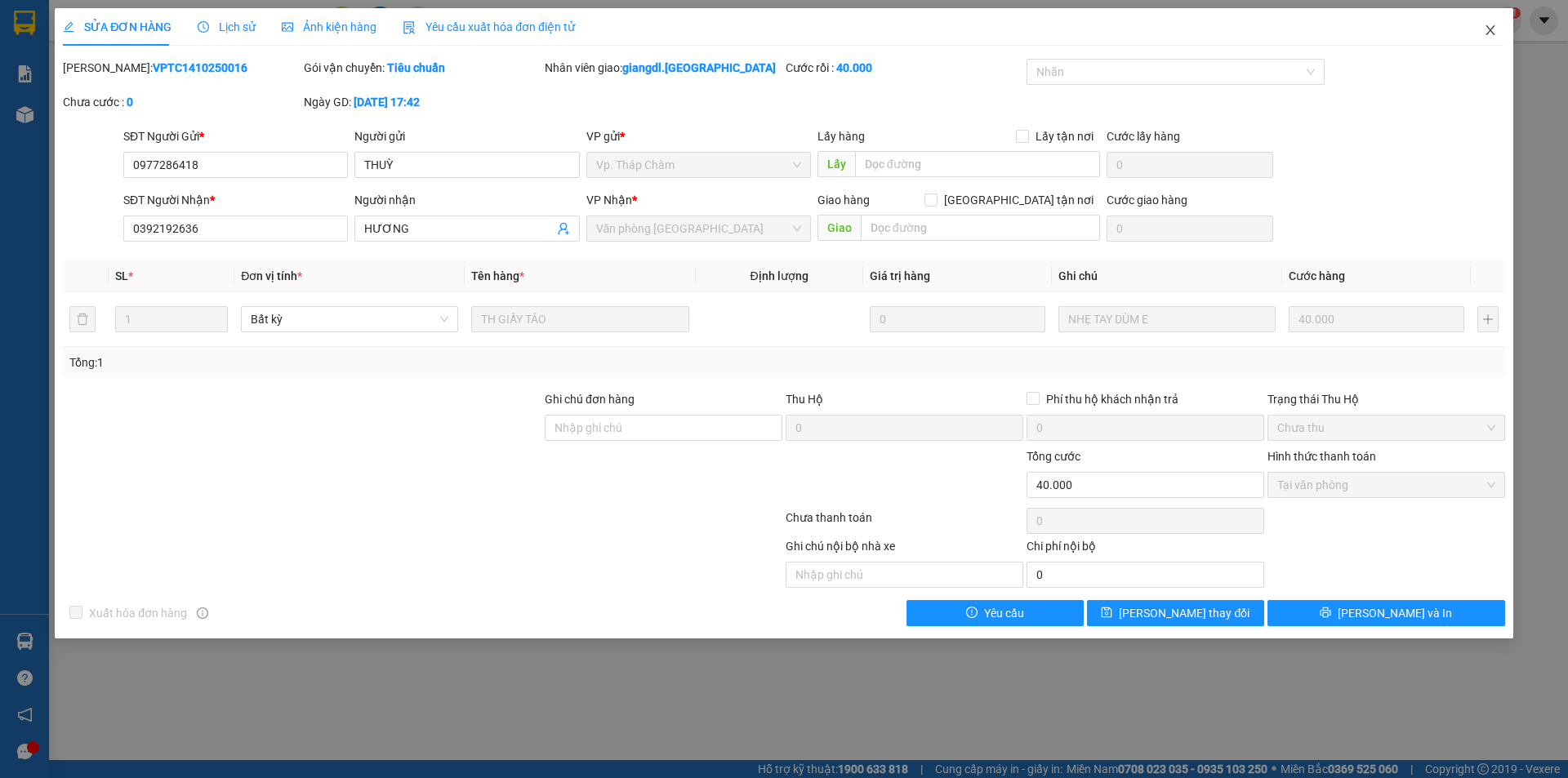
click at [1488, 30] on icon "close" at bounding box center [1490, 30] width 13 height 13
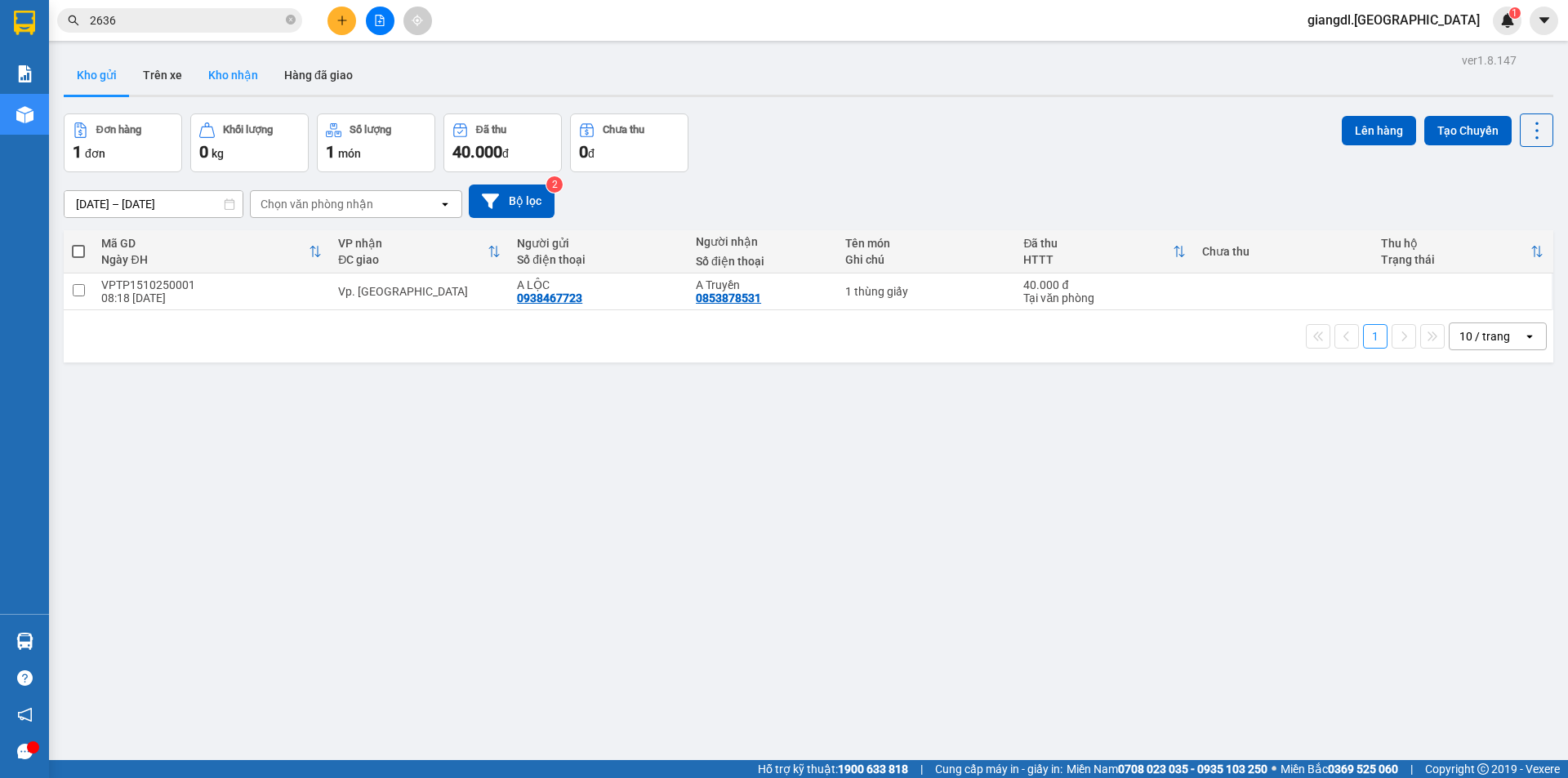
click at [229, 72] on button "Kho nhận" at bounding box center [233, 75] width 76 height 39
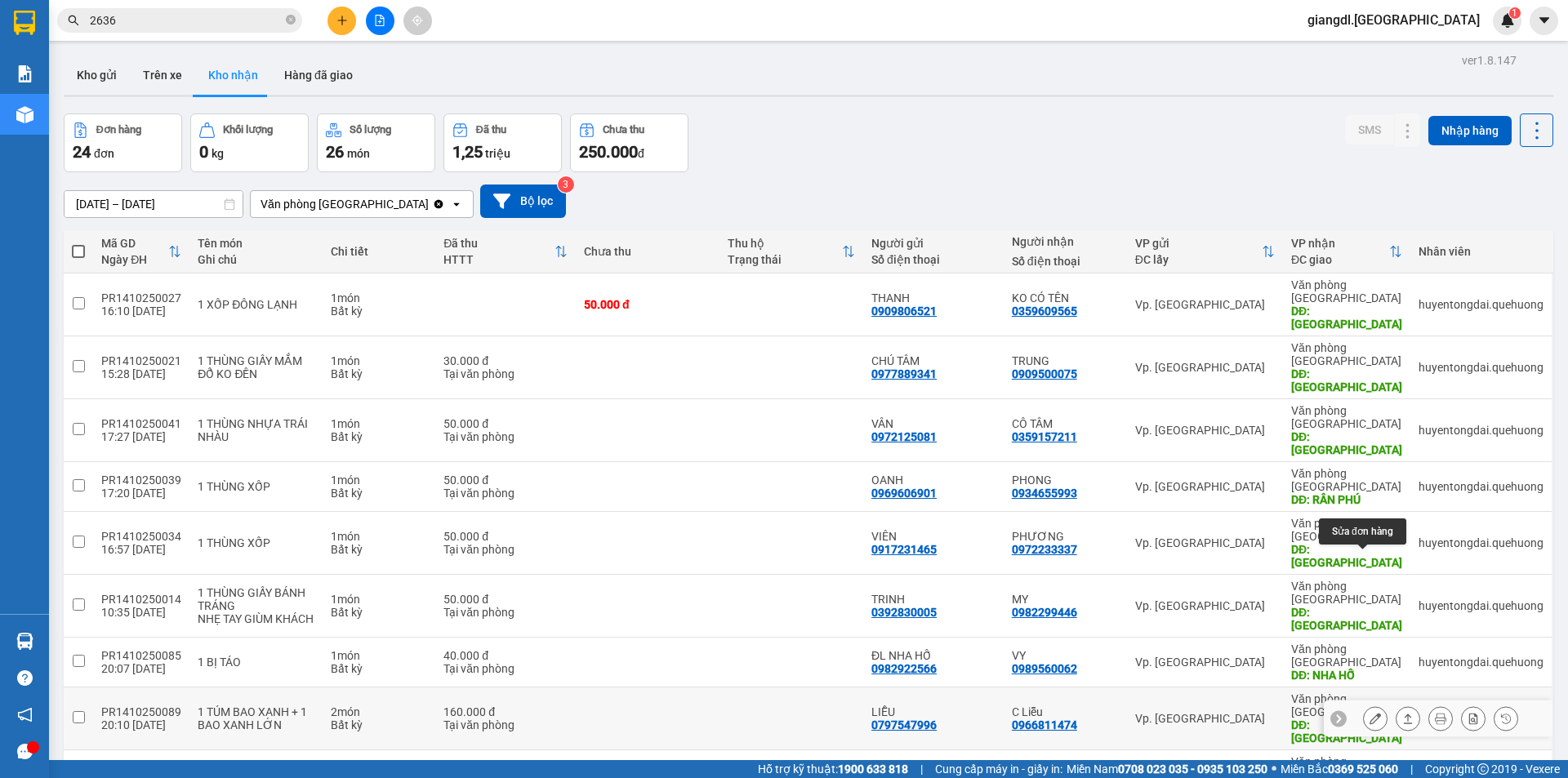
click at [1363, 704] on button at bounding box center [1374, 718] width 23 height 28
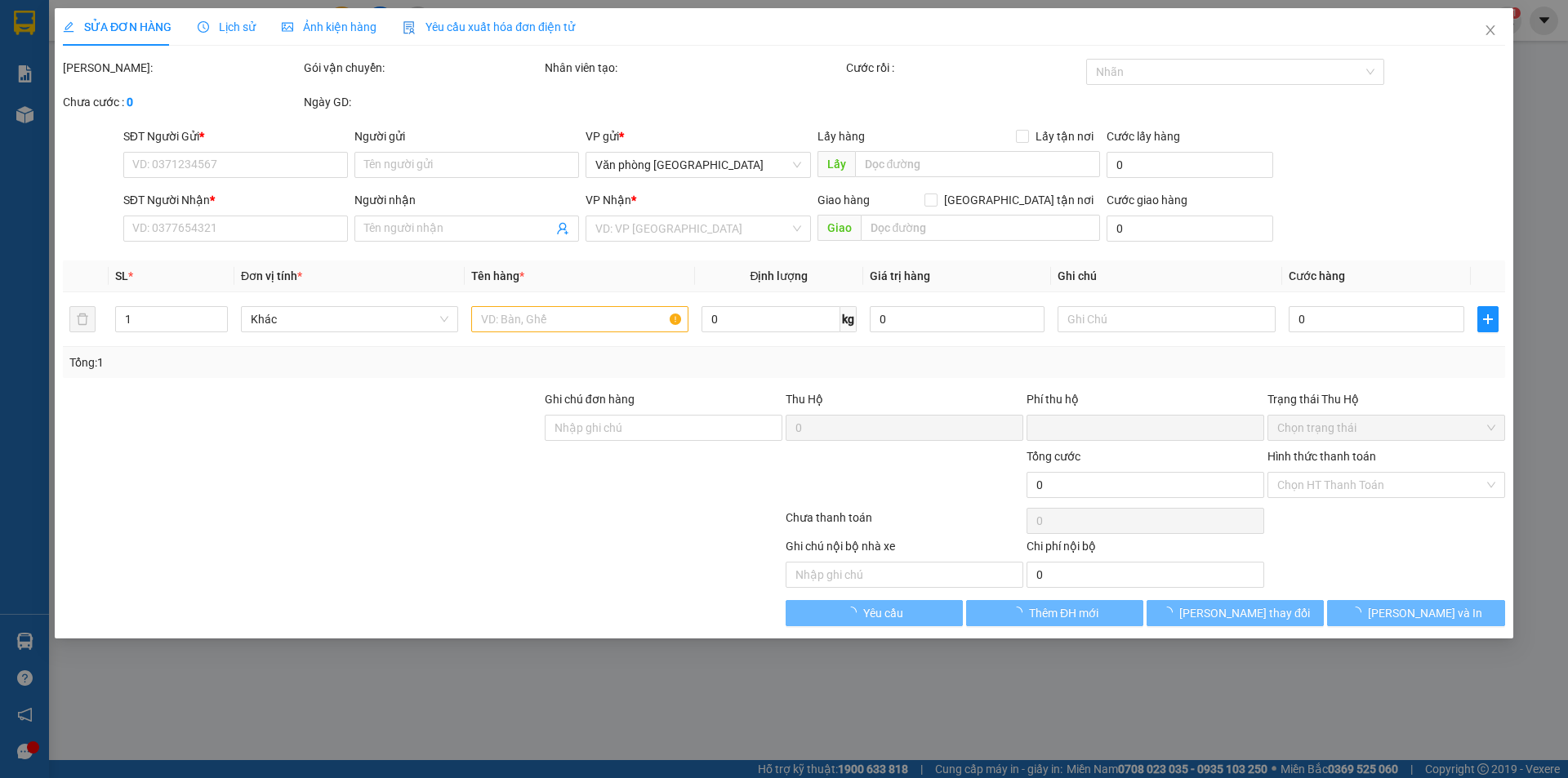
type input "0797547996"
type input "LIỄU"
type input "0966811474"
type input "C Liễu"
type input "TÂN PHÚ"
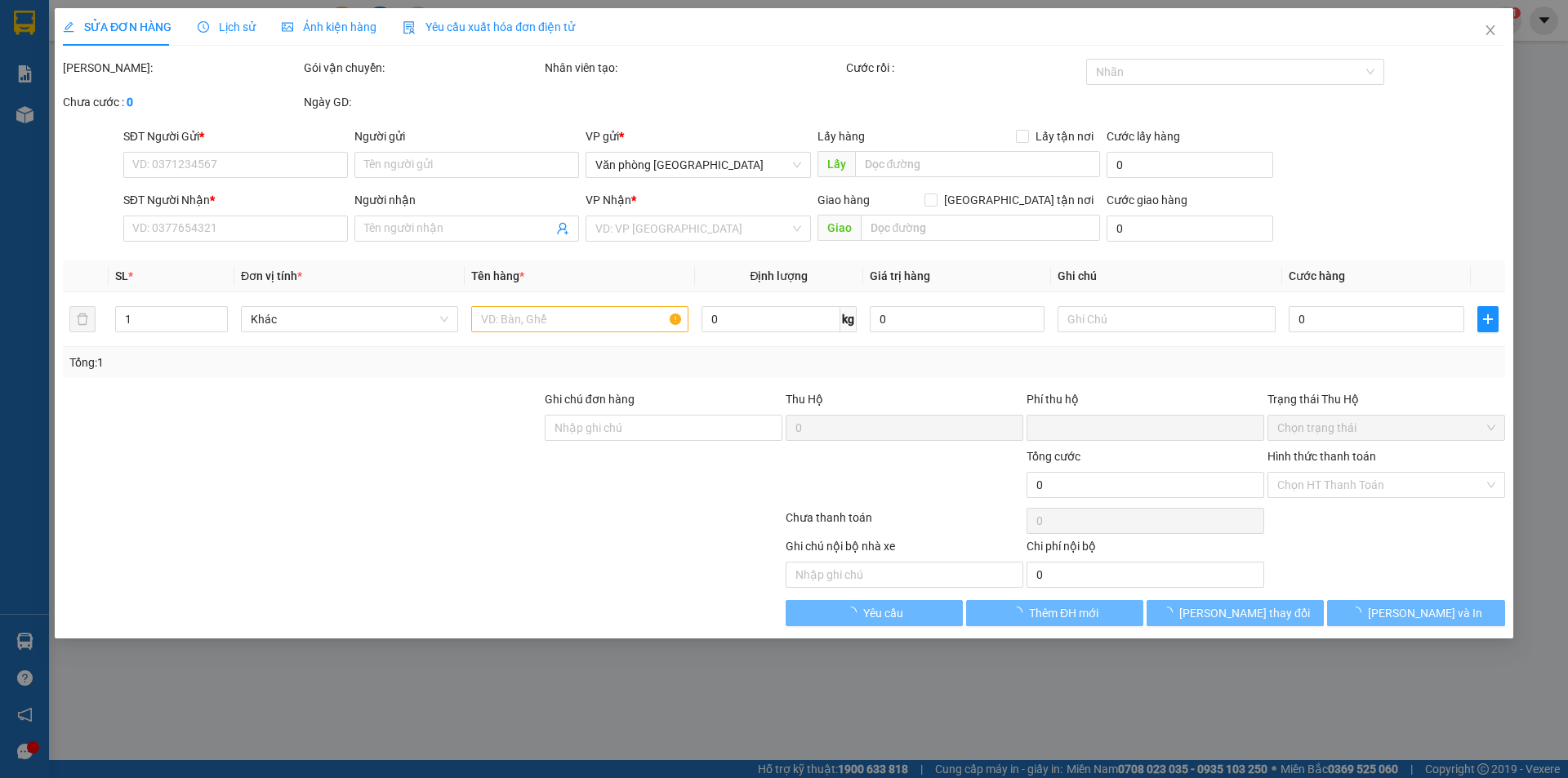
type input "0"
type input "160.000"
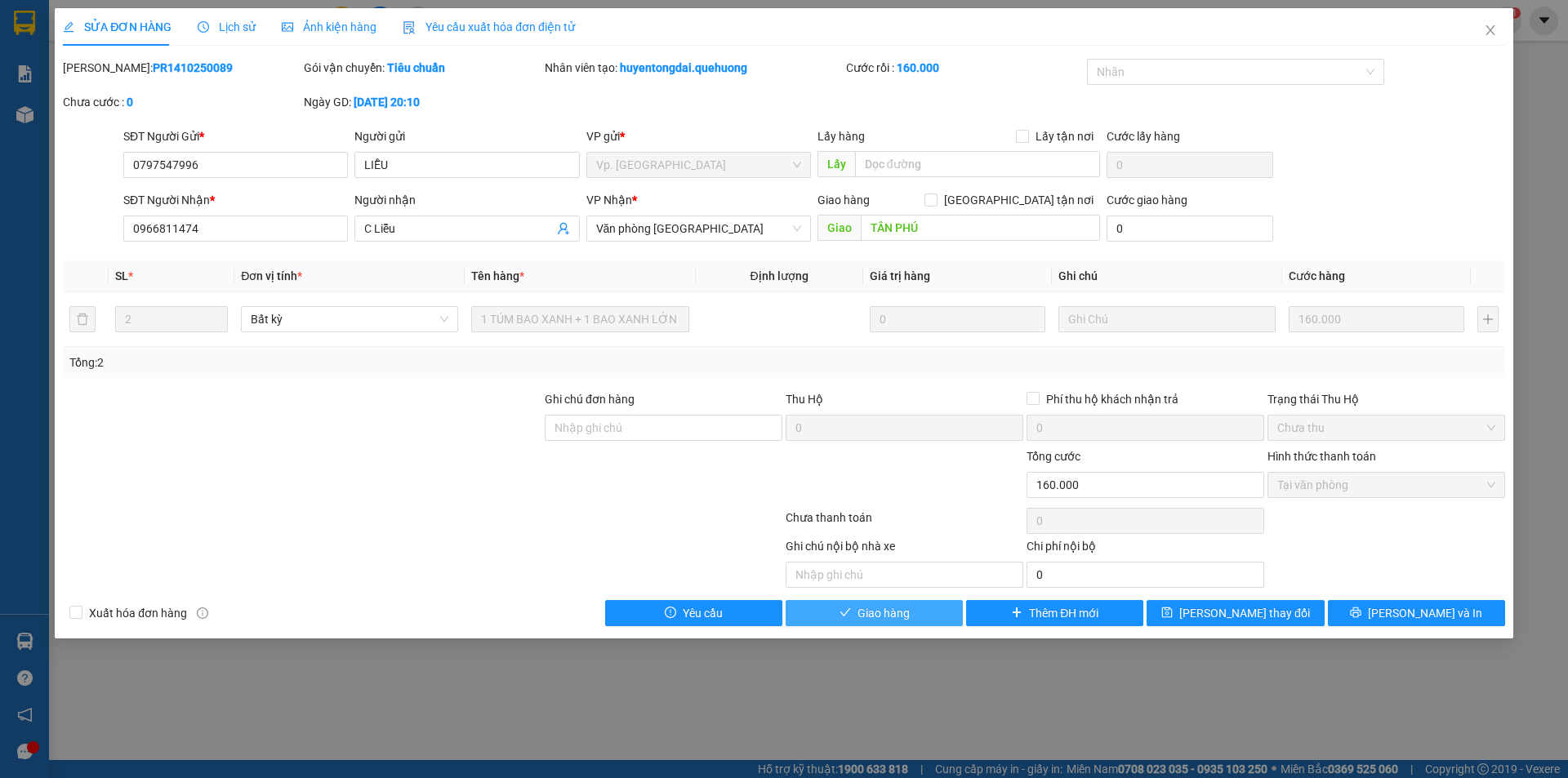
click at [830, 611] on button "Giao hàng" at bounding box center [874, 613] width 177 height 26
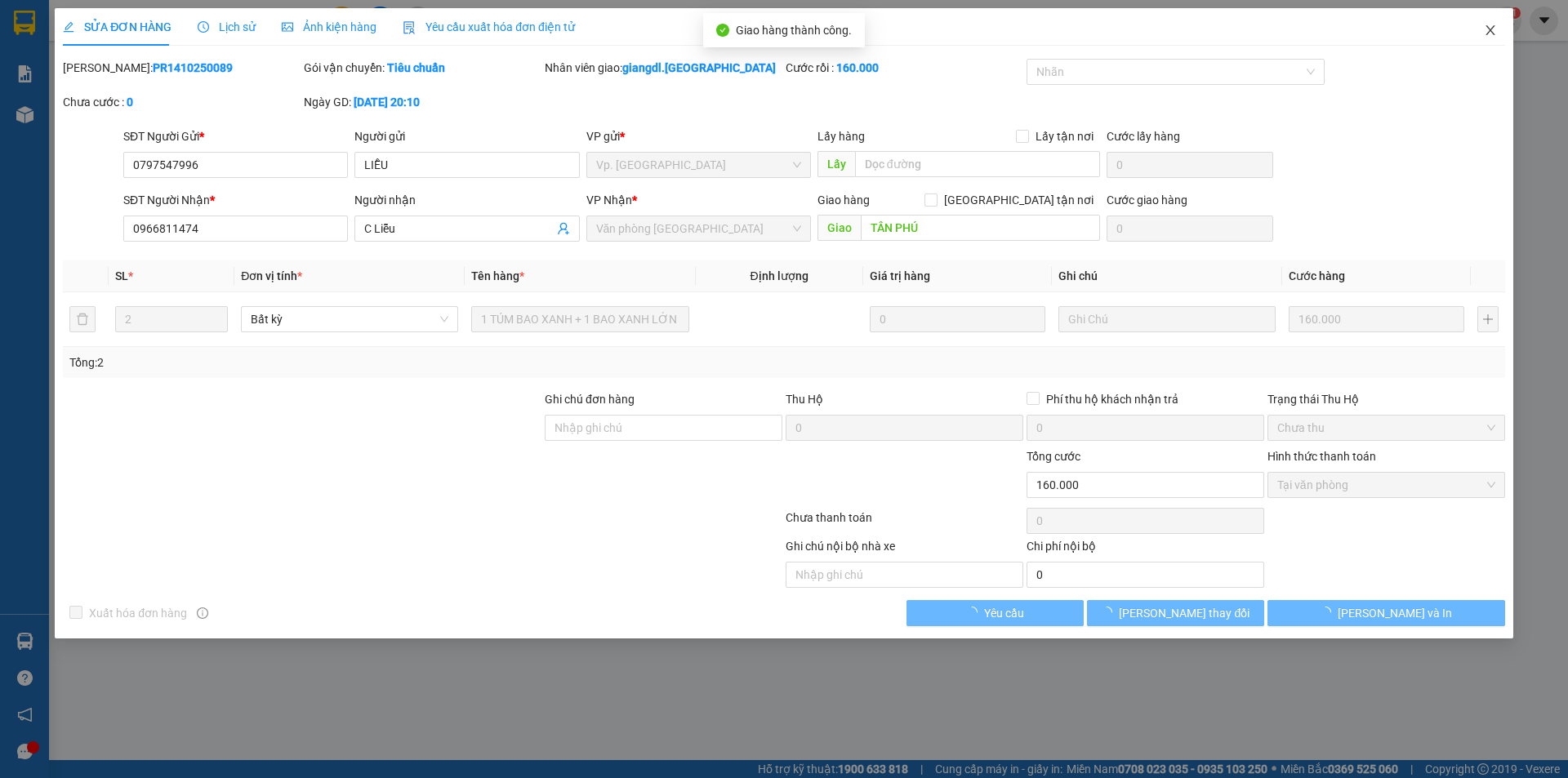
click at [1487, 28] on icon "close" at bounding box center [1489, 30] width 9 height 9
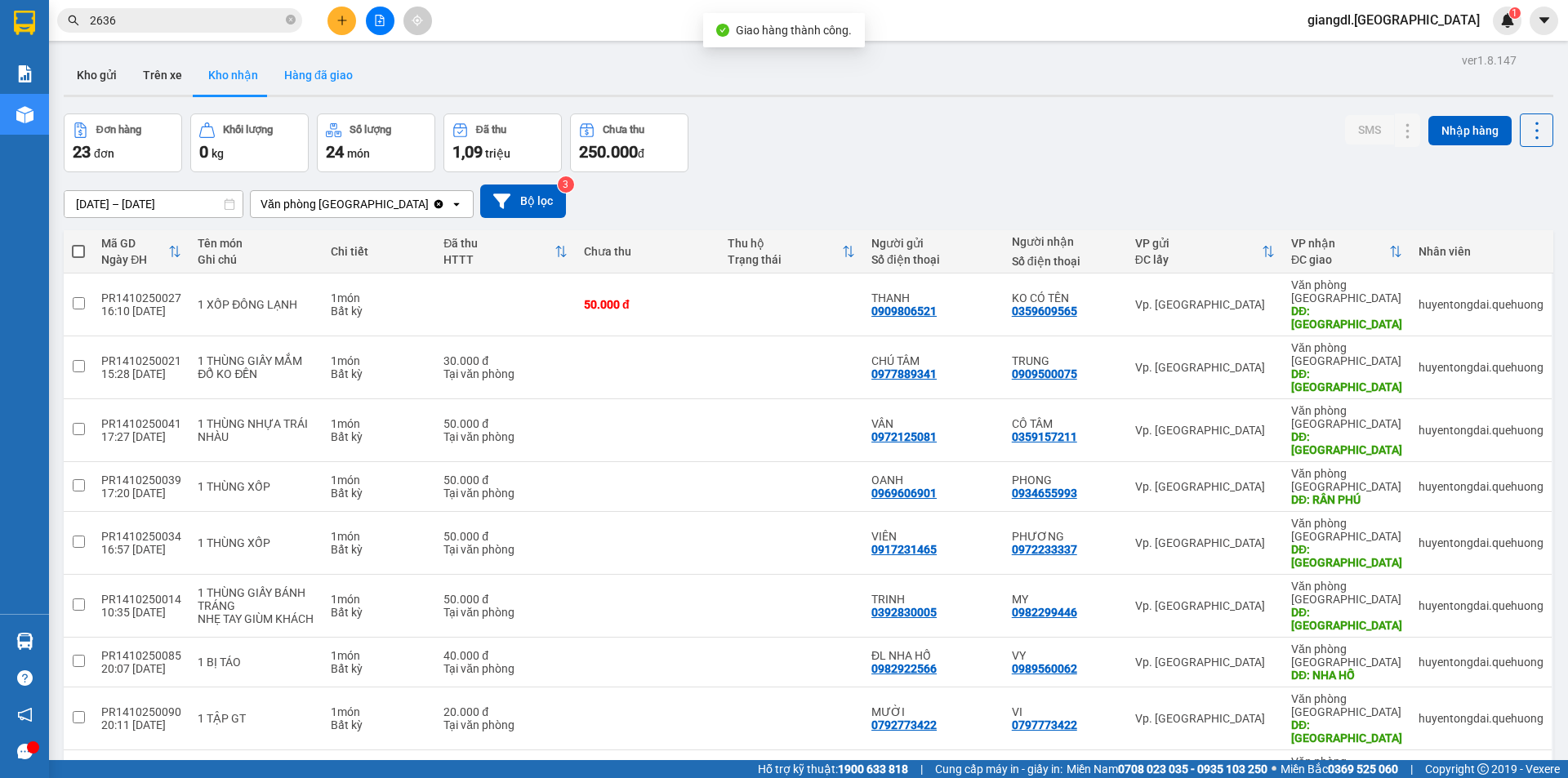
click at [306, 76] on button "Hàng đã giao" at bounding box center [318, 75] width 95 height 39
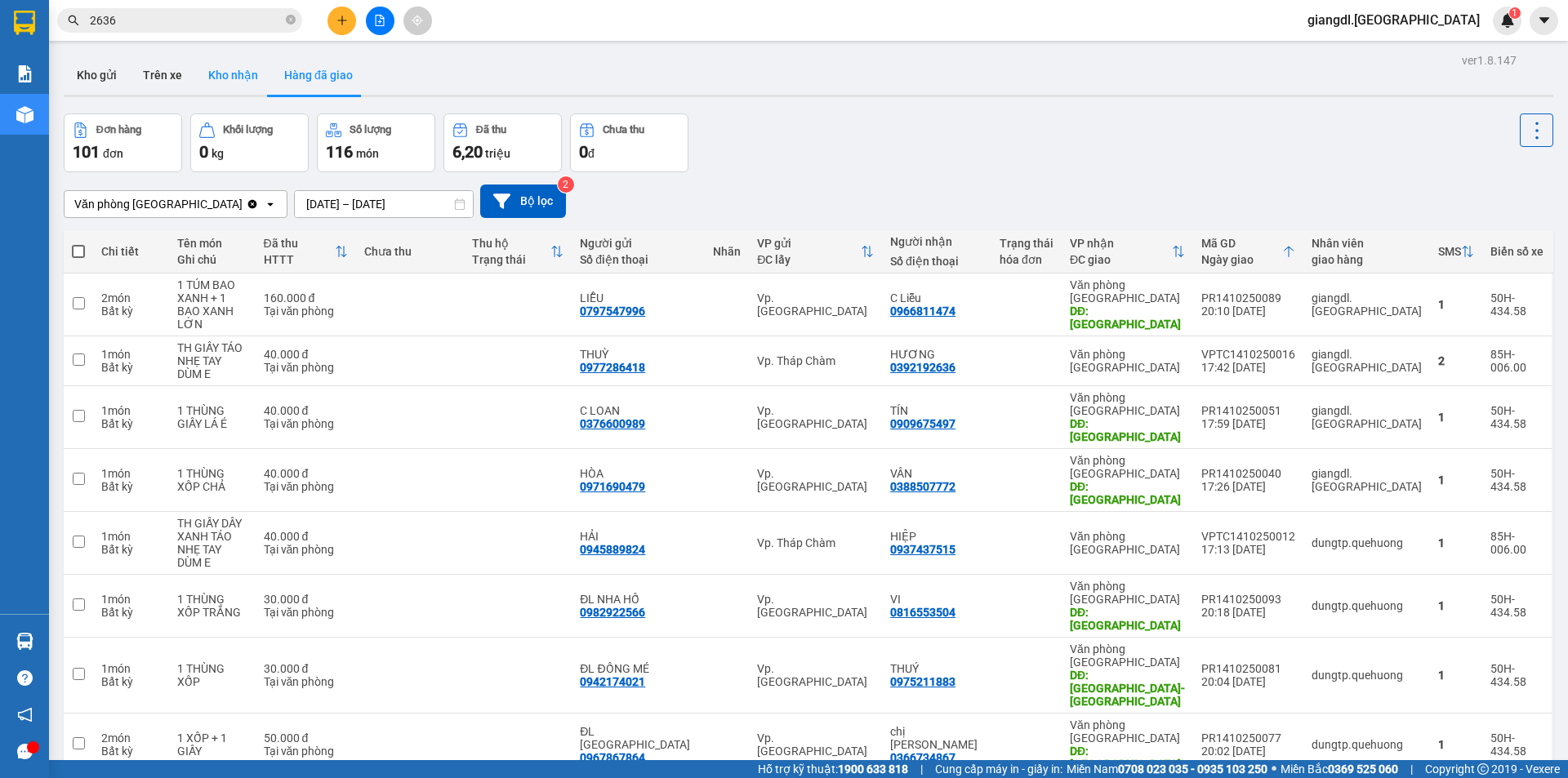
click at [221, 69] on button "Kho nhận" at bounding box center [233, 75] width 76 height 39
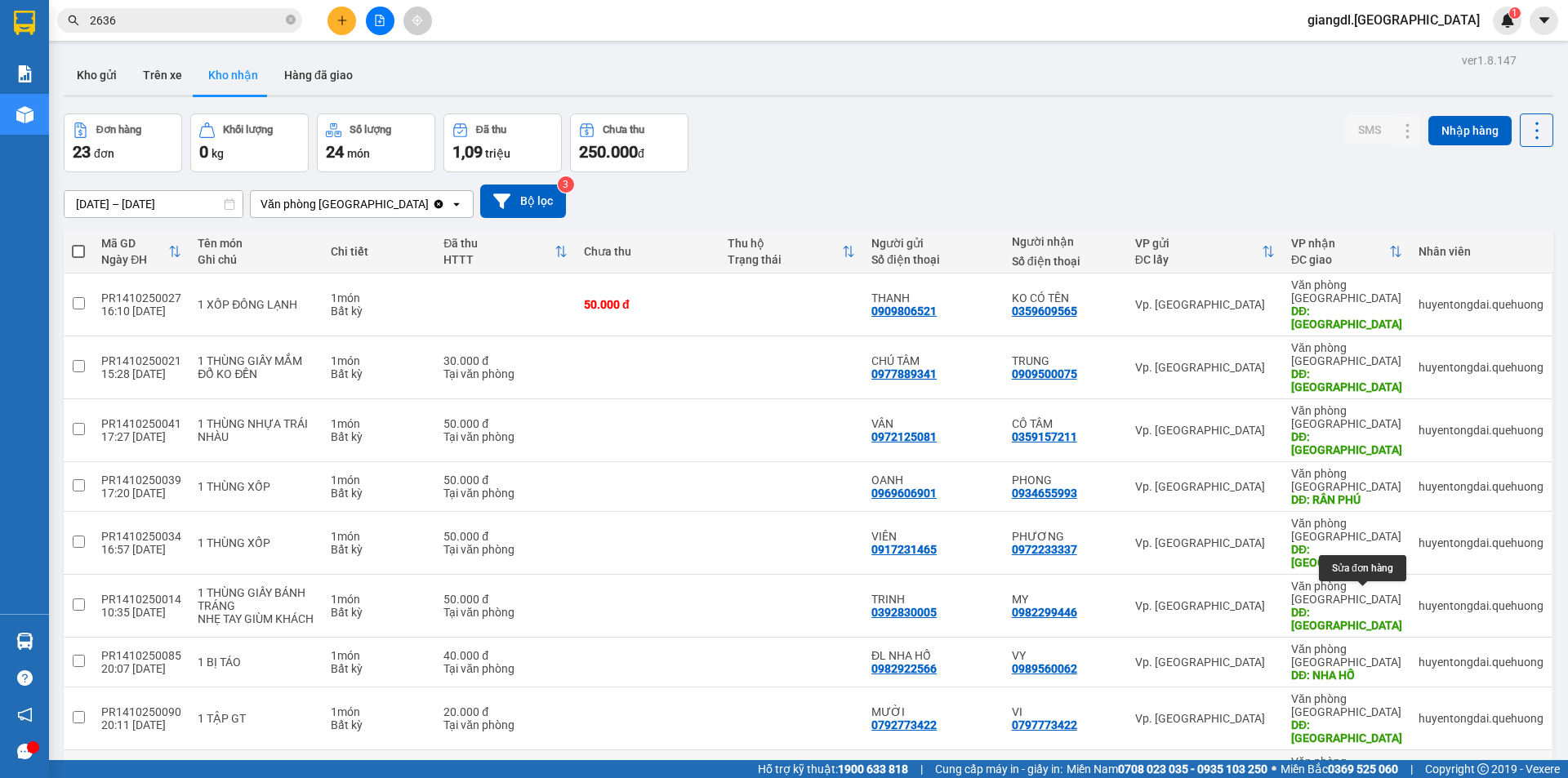
click at [1369, 775] on icon at bounding box center [1374, 781] width 11 height 11
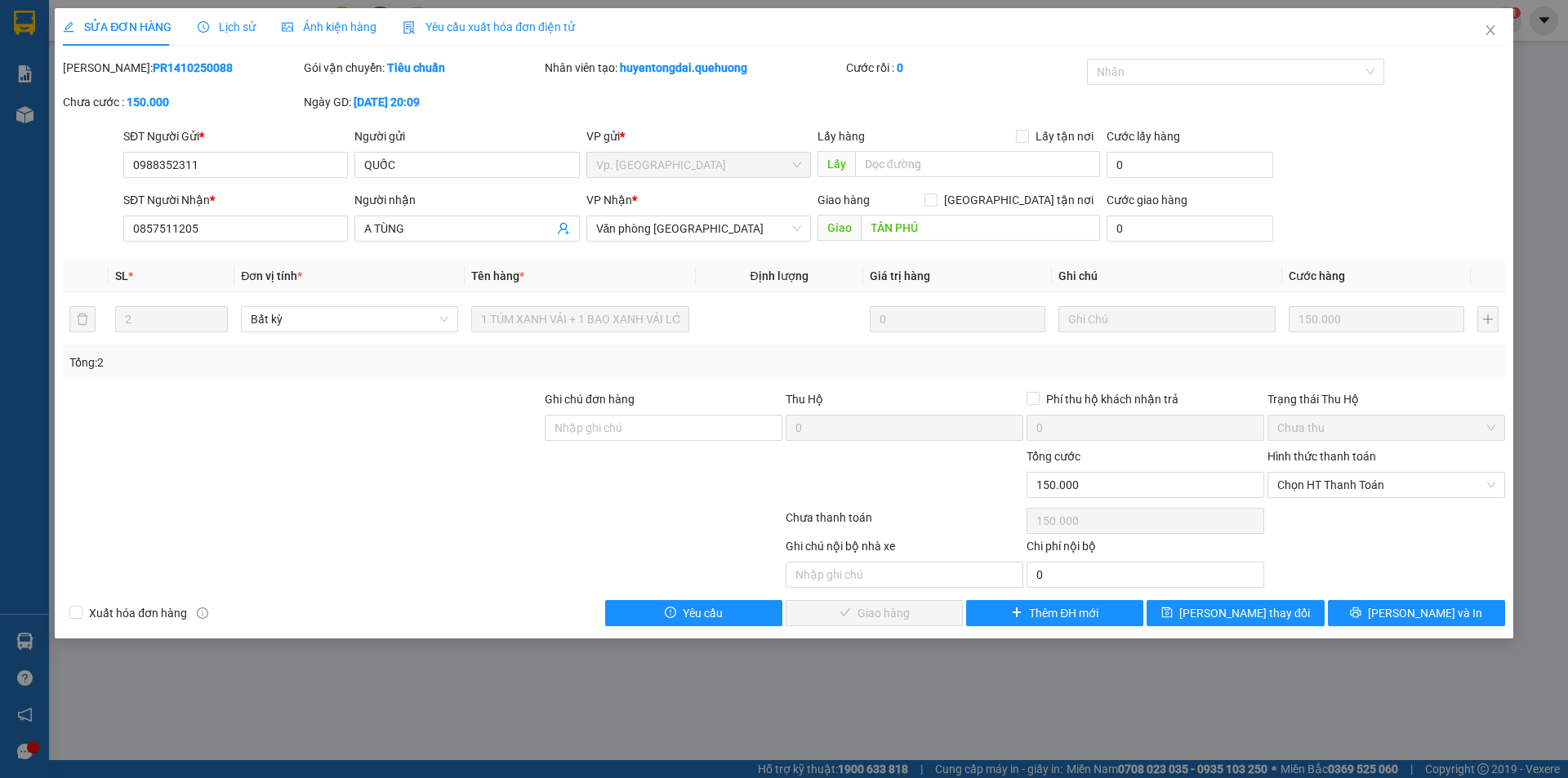
click at [481, 512] on div at bounding box center [422, 521] width 722 height 33
drag, startPoint x: 1350, startPoint y: 476, endPoint x: 1348, endPoint y: 497, distance: 21.1
click at [1348, 482] on span "Chọn HT Thanh Toán" at bounding box center [1385, 485] width 218 height 25
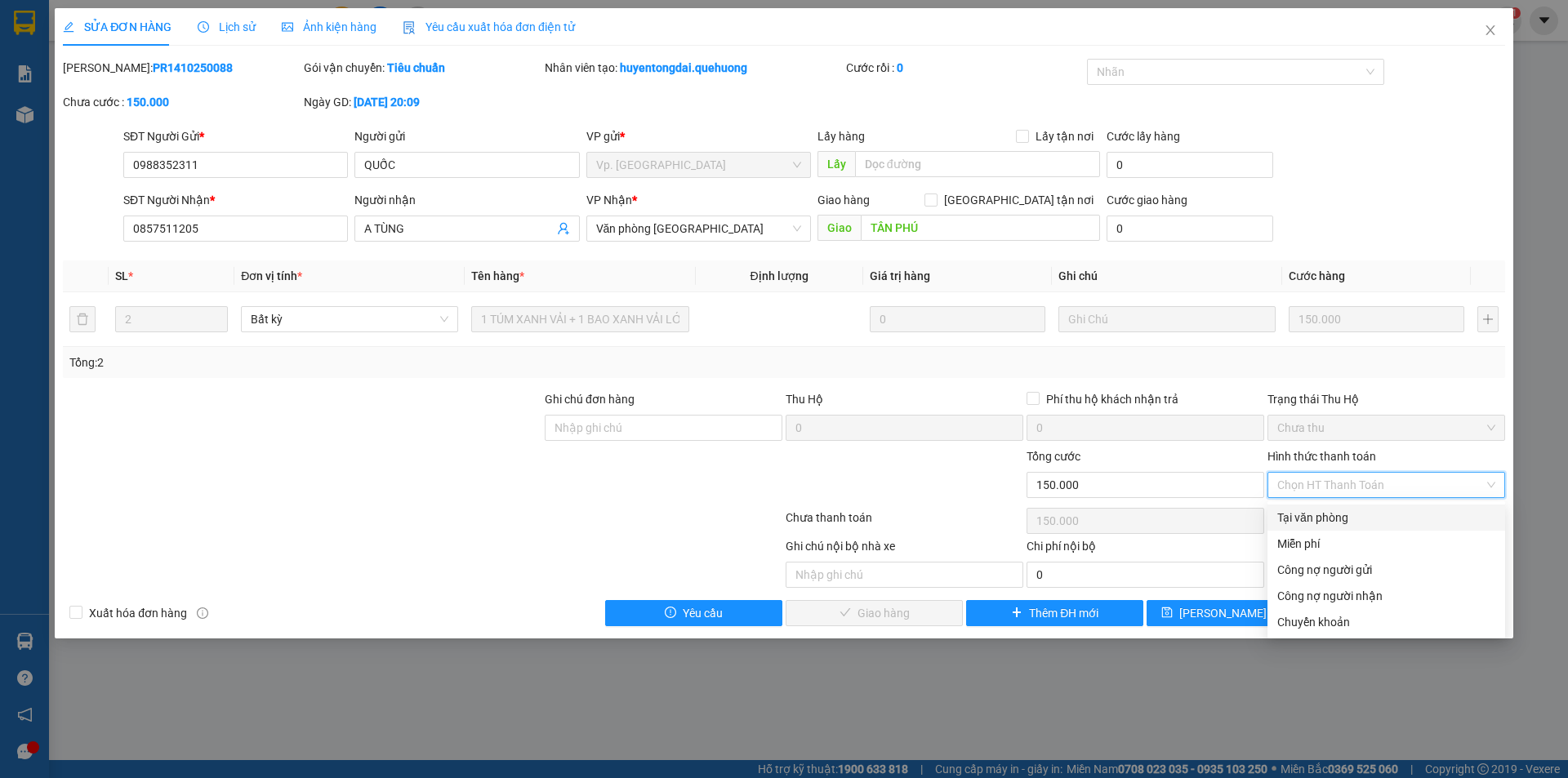
click at [1343, 514] on div "Tại văn phòng" at bounding box center [1385, 518] width 218 height 18
type input "0"
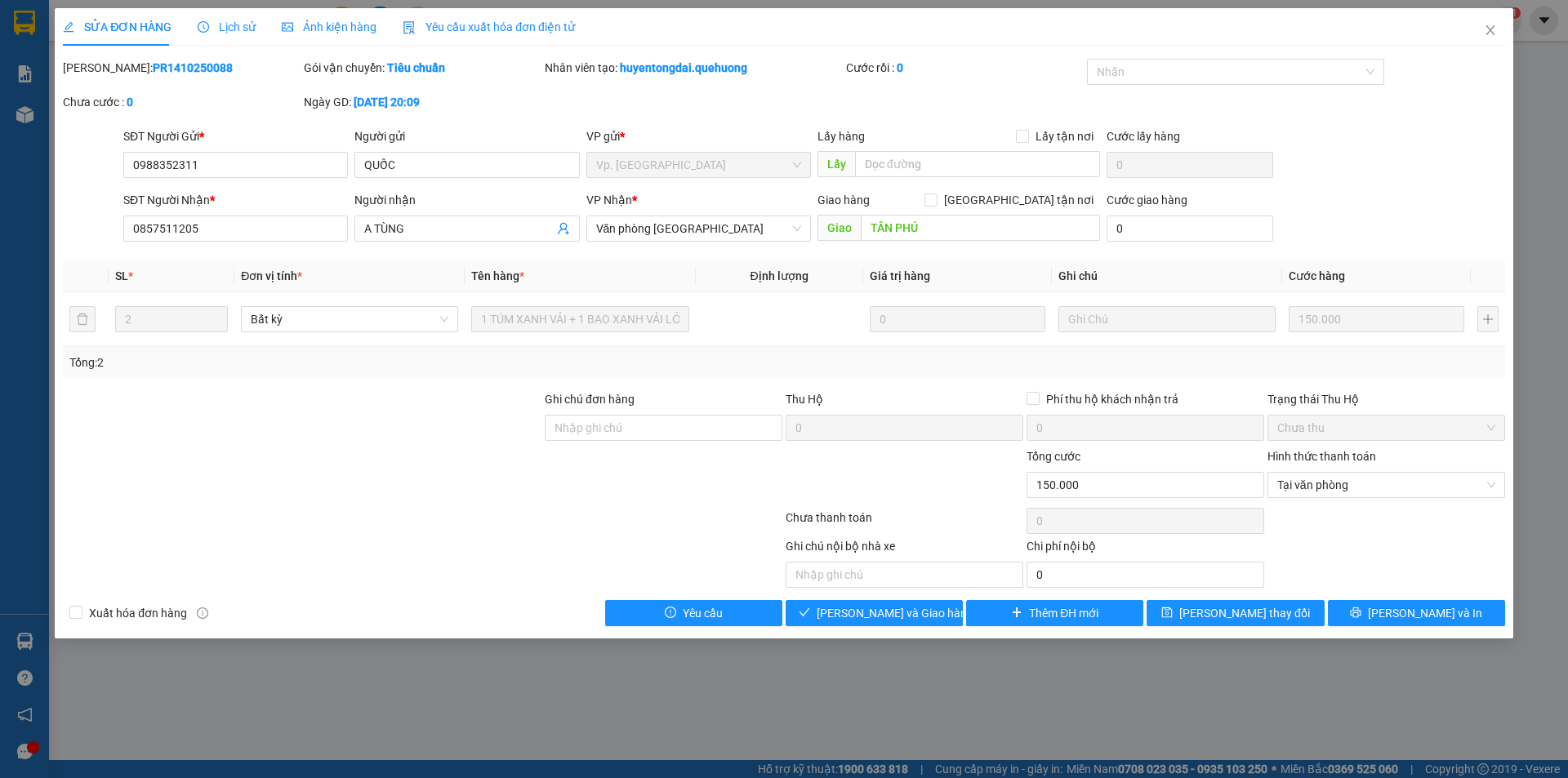
click at [925, 629] on div "SỬA ĐƠN HÀNG Lịch sử Ảnh kiện hàng Yêu cầu xuất hóa đơn điện tử Total Paid Fee …" at bounding box center [784, 324] width 1458 height 631
click at [931, 616] on button "[PERSON_NAME] và Giao hàng" at bounding box center [874, 613] width 177 height 26
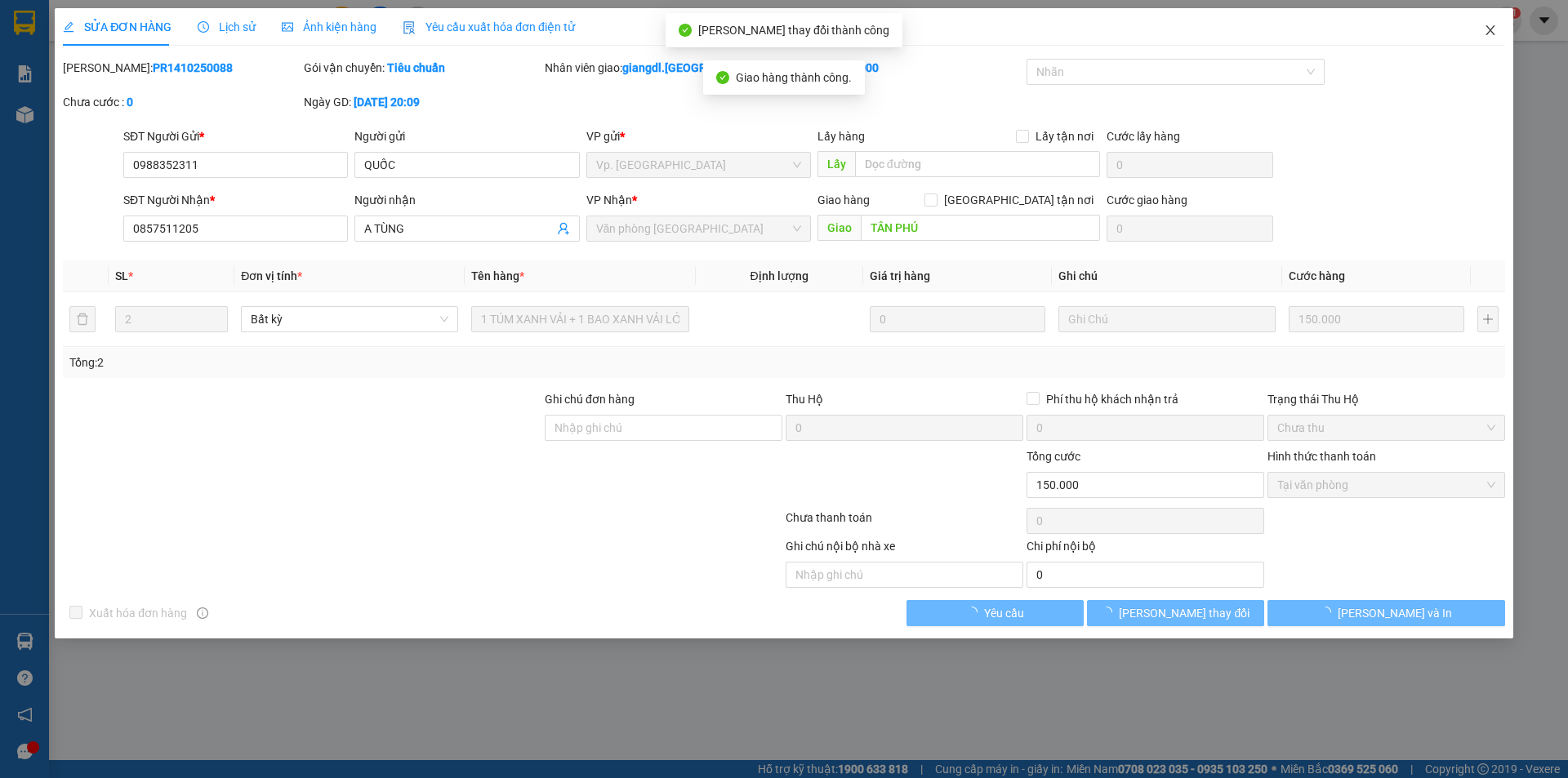
click at [1488, 31] on icon "close" at bounding box center [1490, 30] width 13 height 13
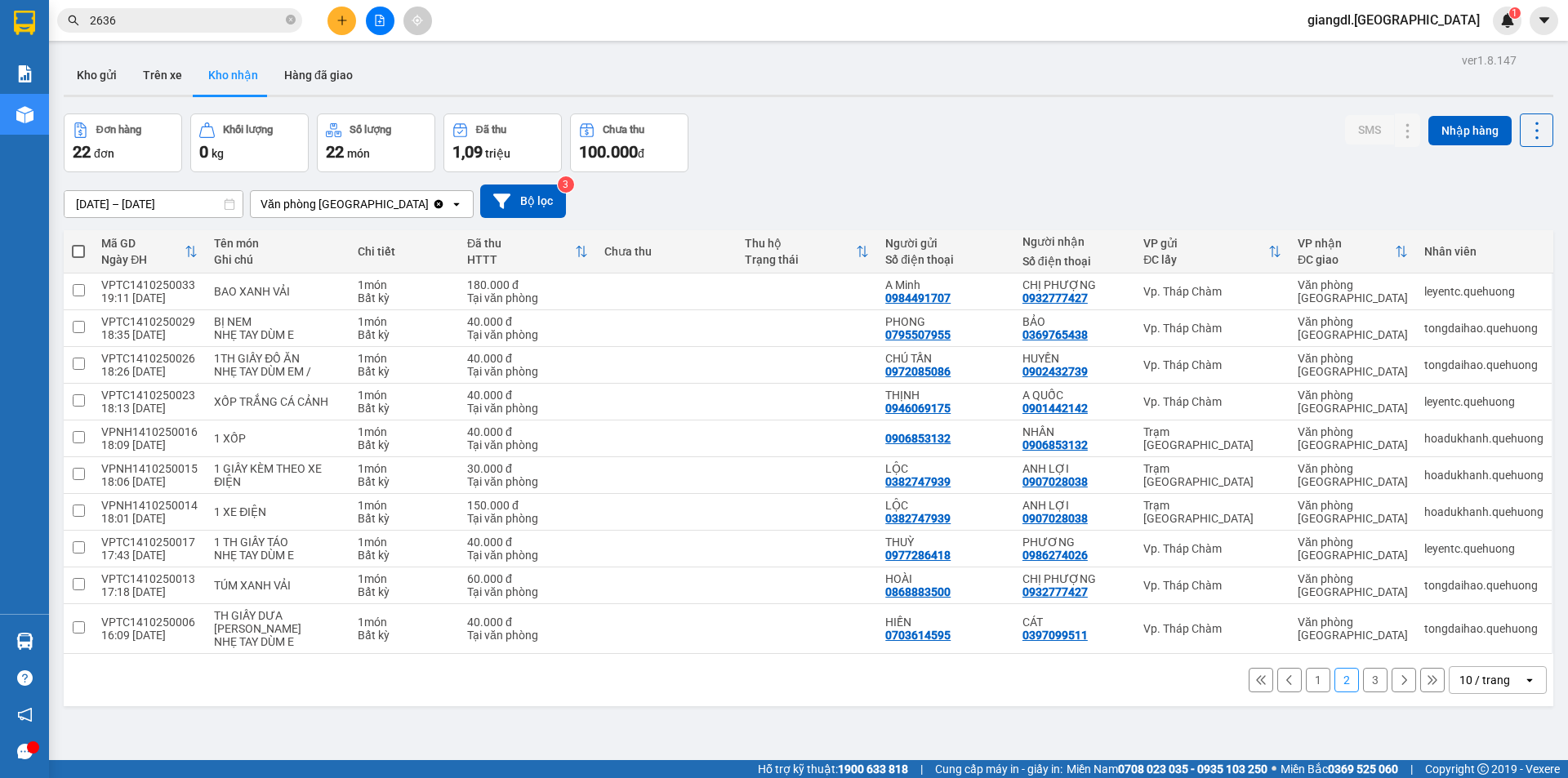
click at [1363, 678] on button "3" at bounding box center [1375, 680] width 25 height 25
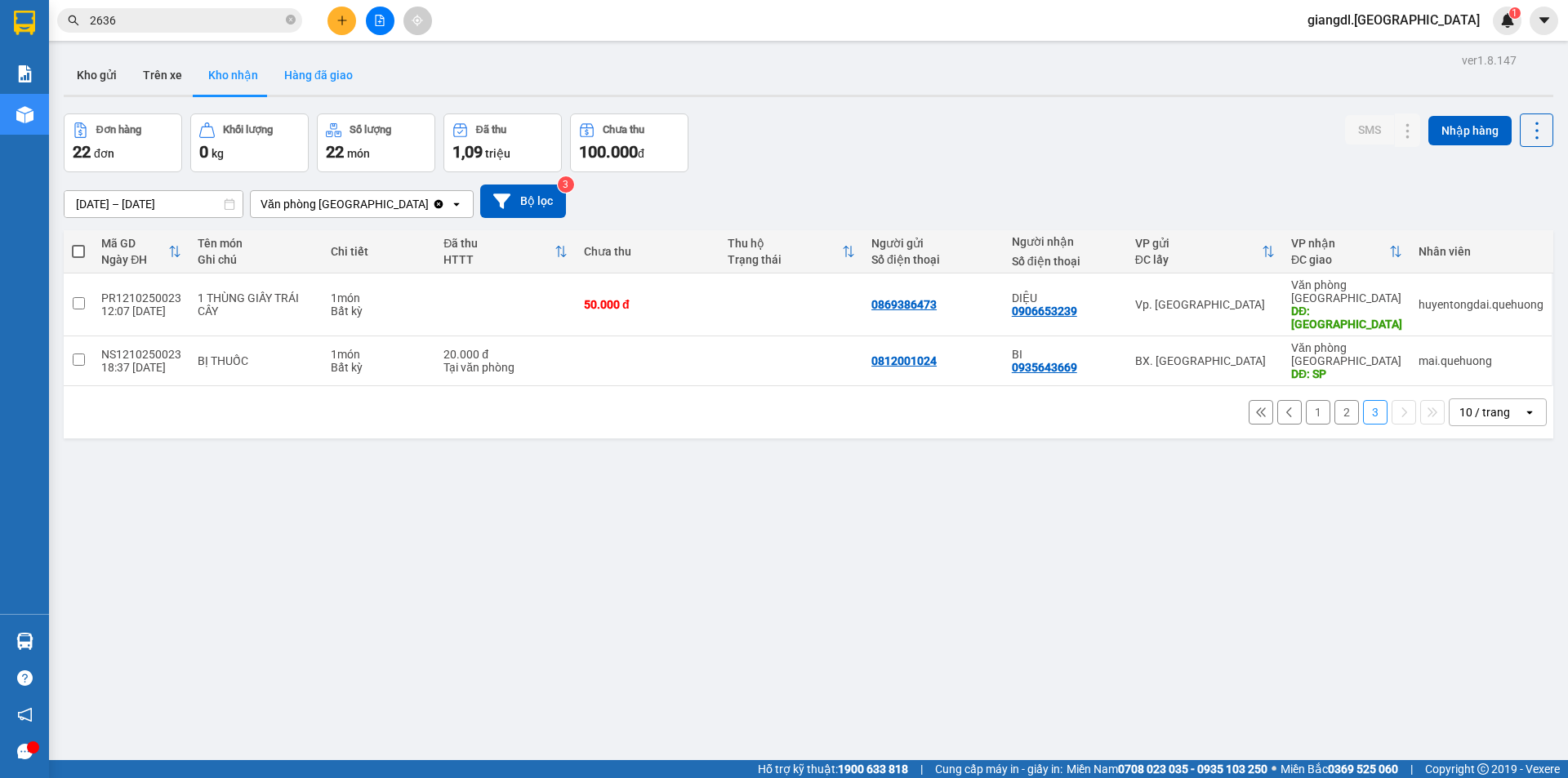
click at [338, 77] on button "Hàng đã giao" at bounding box center [318, 75] width 95 height 39
